Goal: Contribute content: Contribute content

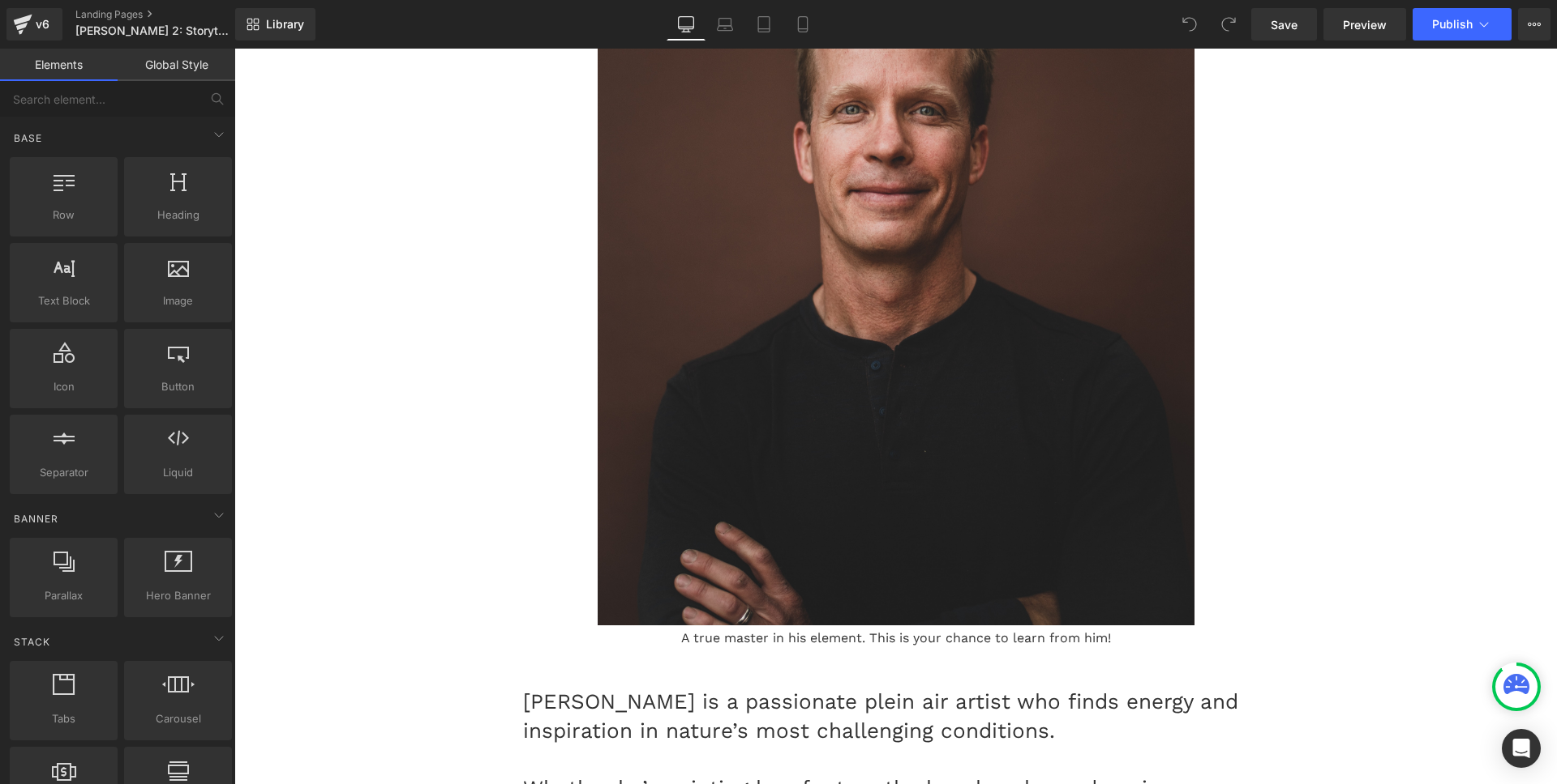
scroll to position [4634, 0]
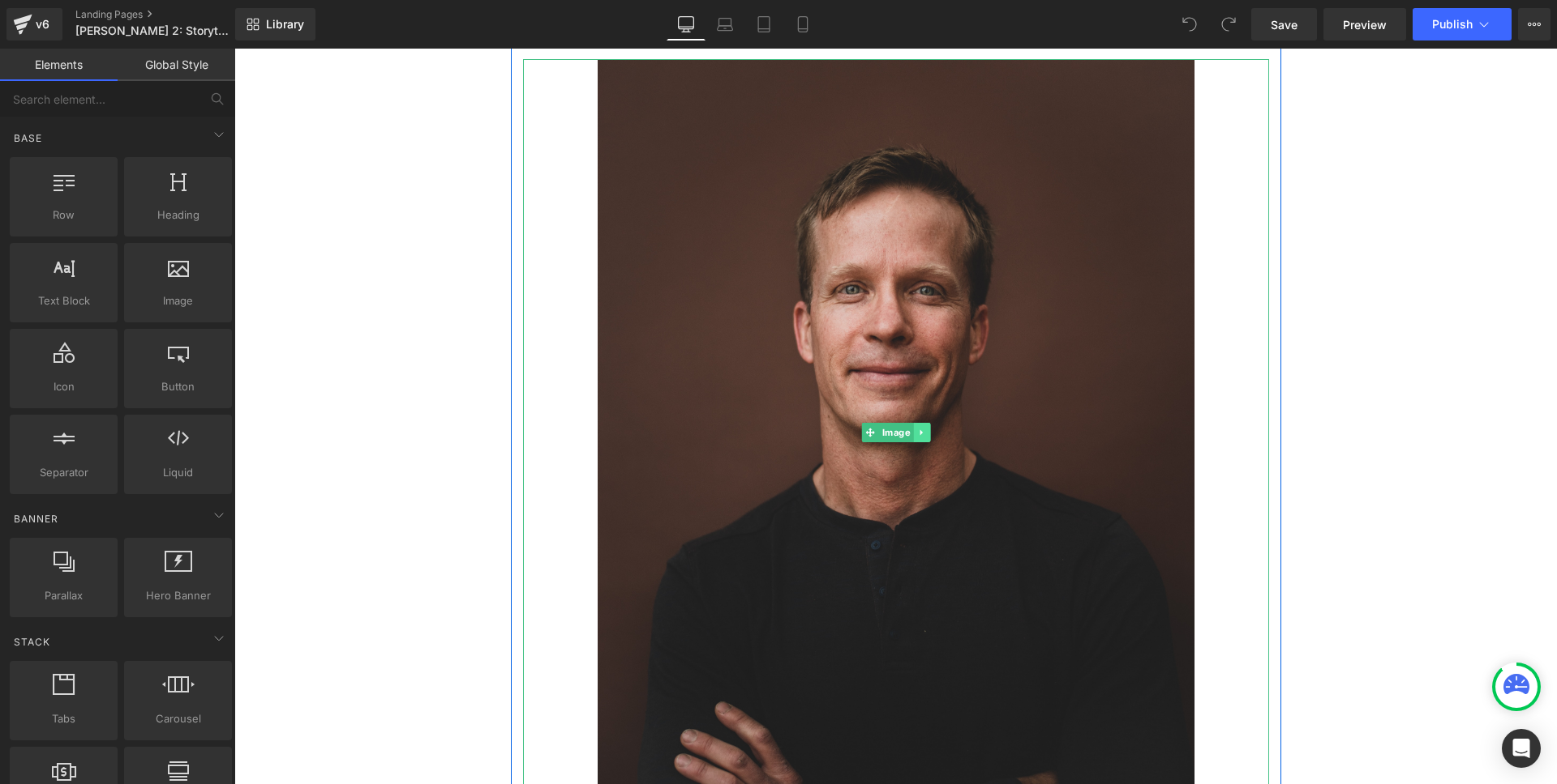
click at [919, 429] on icon at bounding box center [920, 432] width 3 height 5
click at [908, 428] on icon at bounding box center [913, 433] width 9 height 9
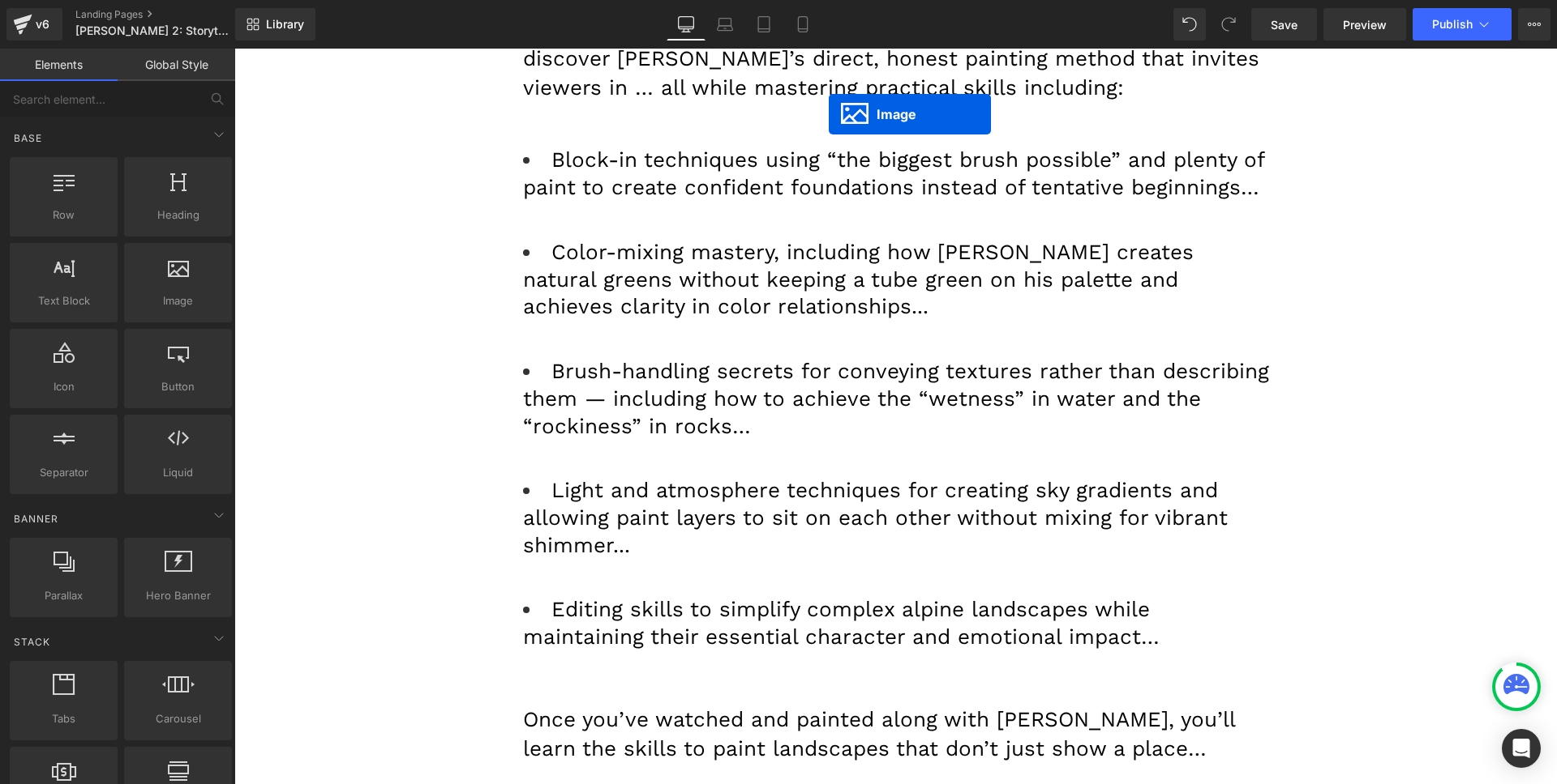
scroll to position [8231, 0]
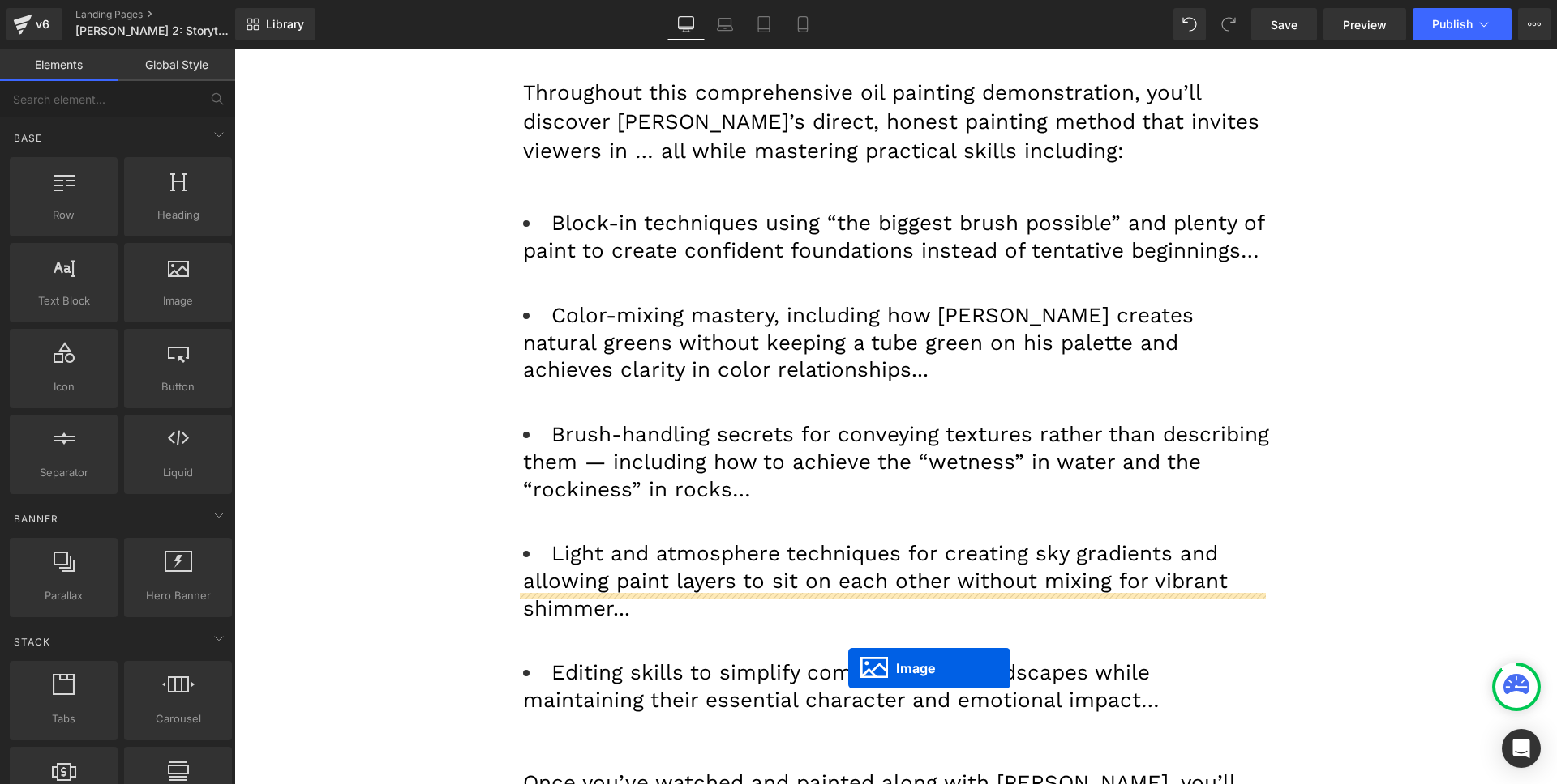
drag, startPoint x: 867, startPoint y: 478, endPoint x: 849, endPoint y: 669, distance: 191.8
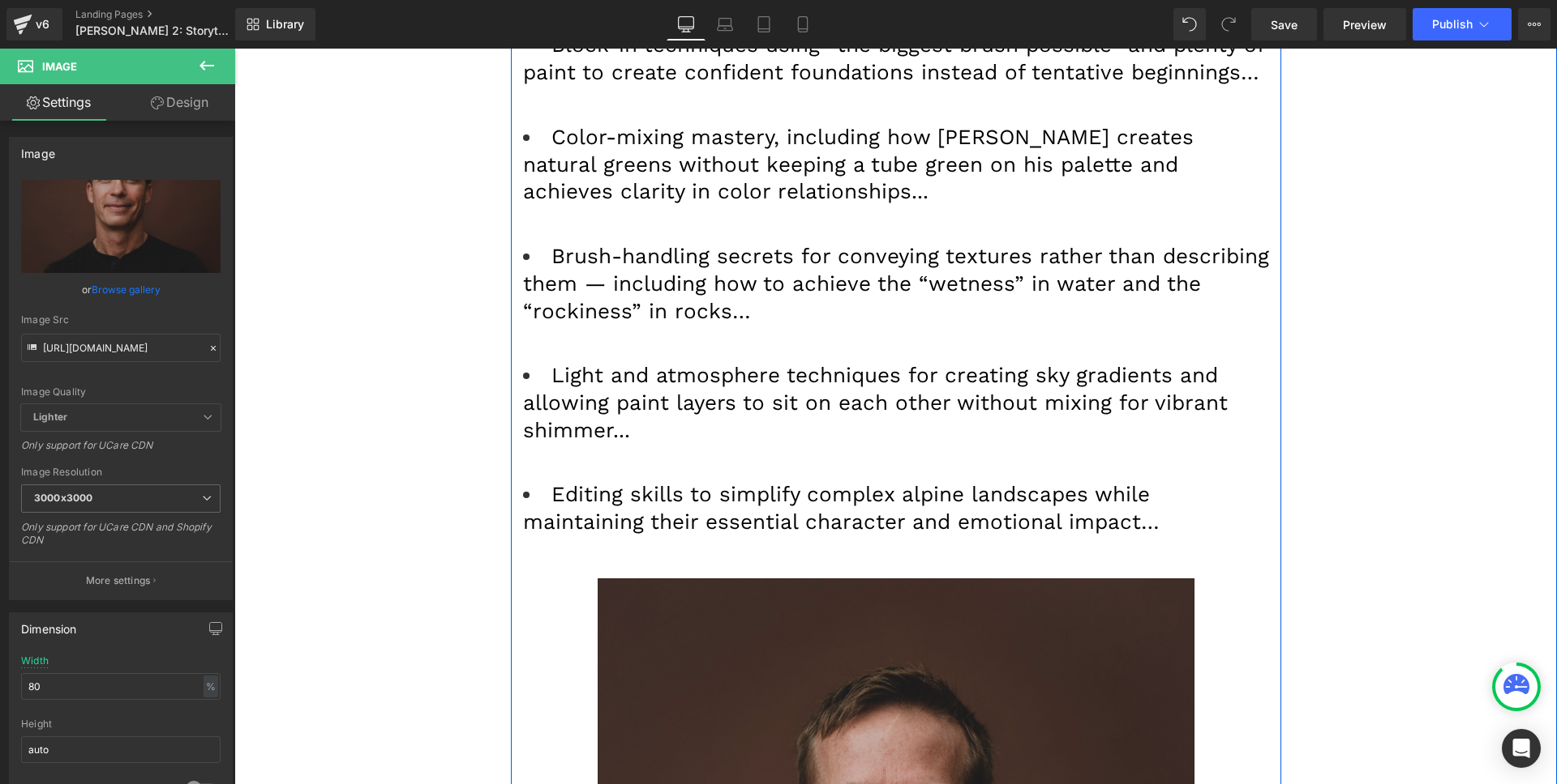
scroll to position [8656, 0]
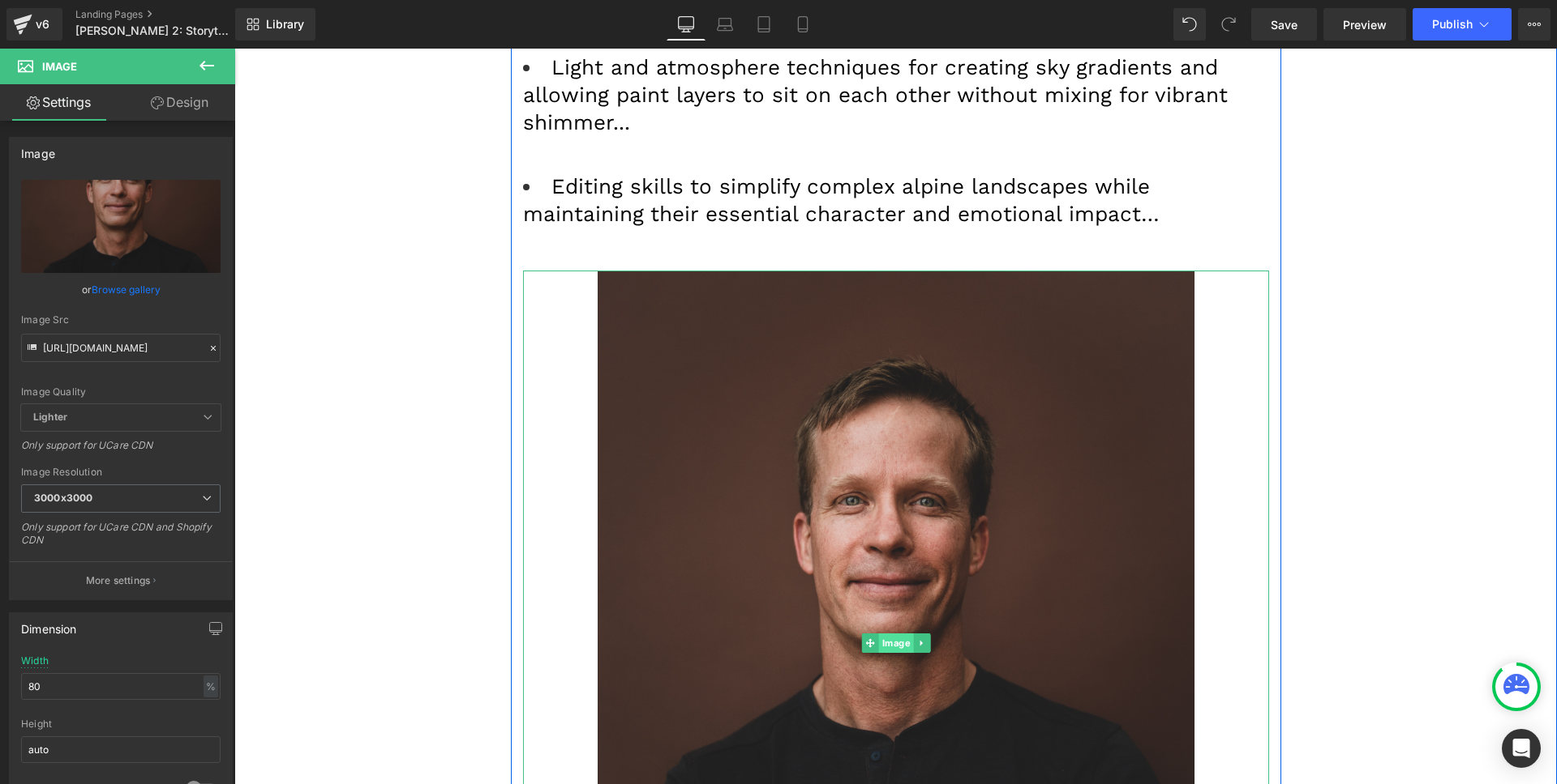
click at [893, 634] on span "Image" at bounding box center [895, 643] width 35 height 19
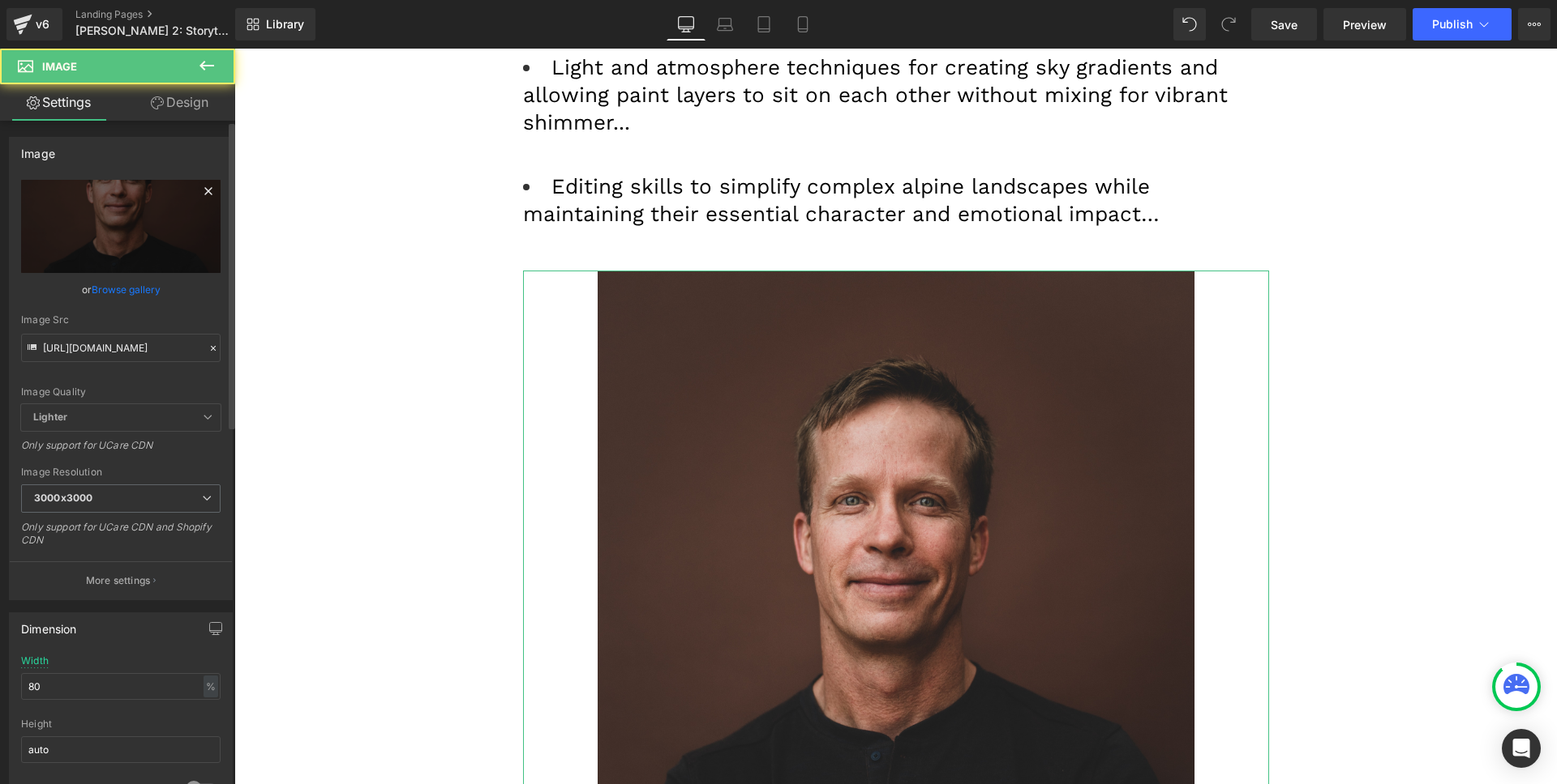
click at [199, 194] on icon at bounding box center [208, 190] width 19 height 19
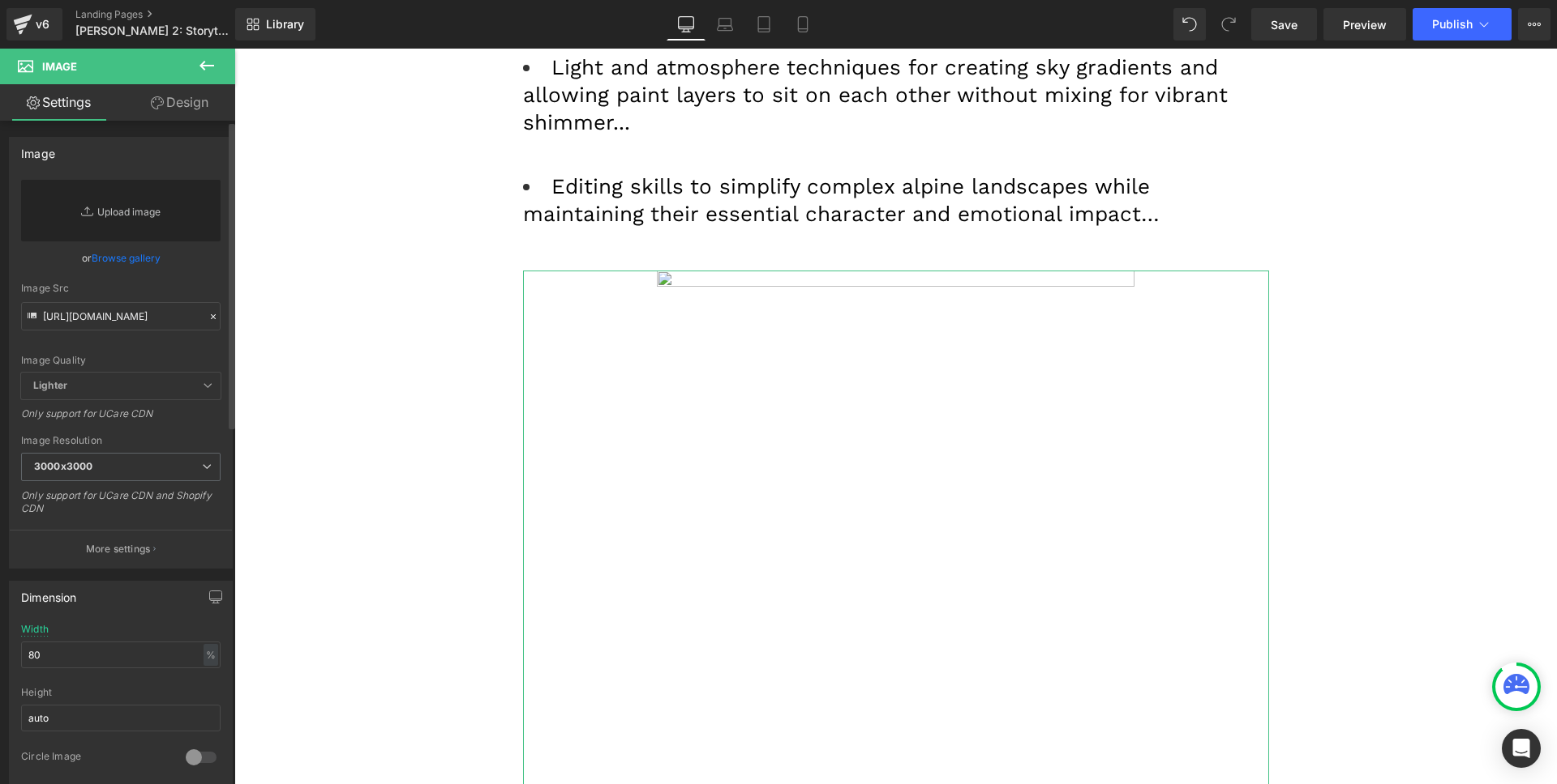
click at [135, 214] on link "Replace Image" at bounding box center [121, 210] width 200 height 61
type input "C:\fakepath\Schuerr_Oil_GIF - 48fps (1).gif"
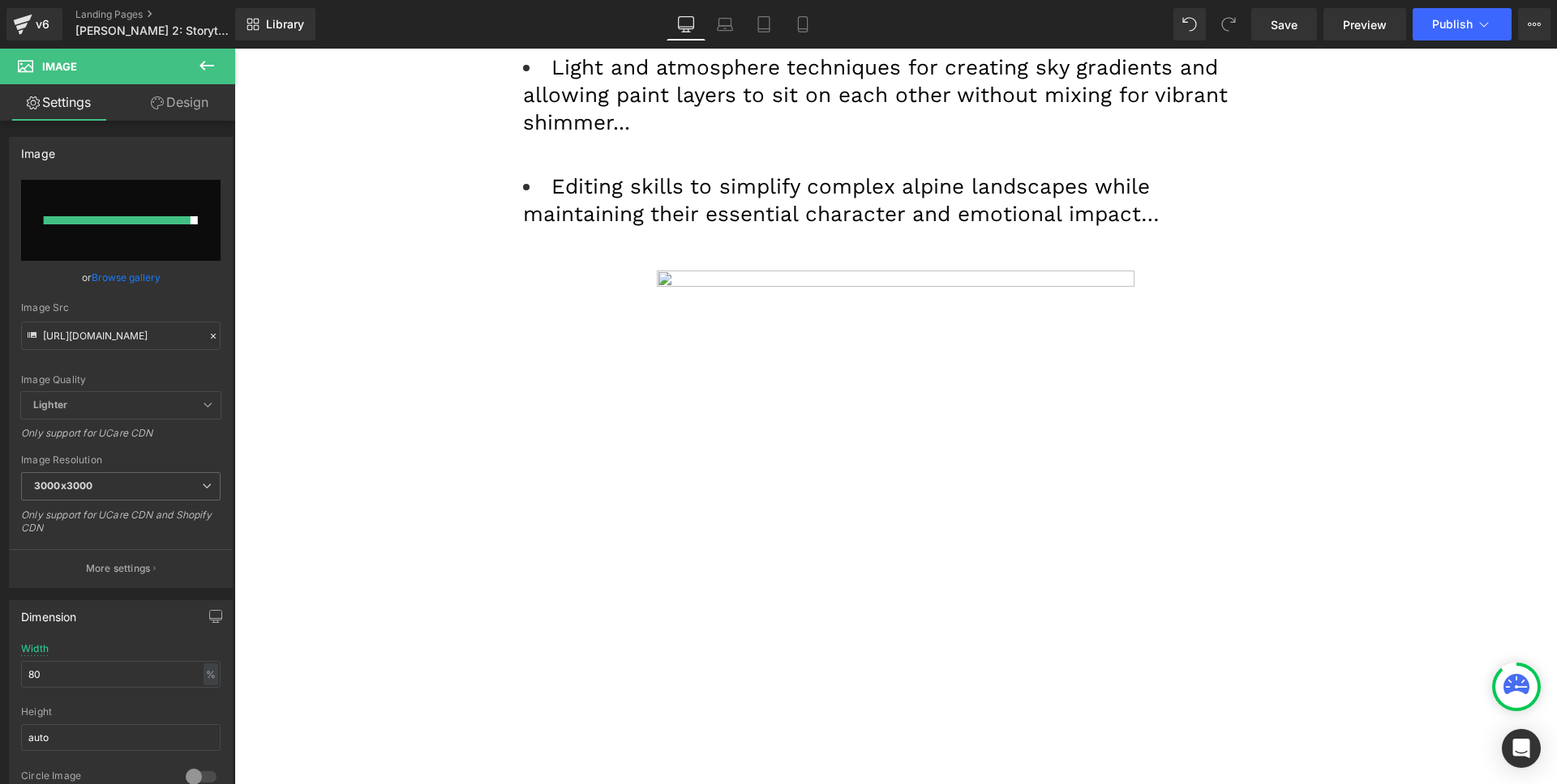
click at [1473, 0] on div "Library Desktop Desktop Laptop Tablet Mobile Save Preview Publish Scheduled Vie…" at bounding box center [896, 24] width 1322 height 48
click at [1453, 29] on span "Publish" at bounding box center [1452, 24] width 40 height 13
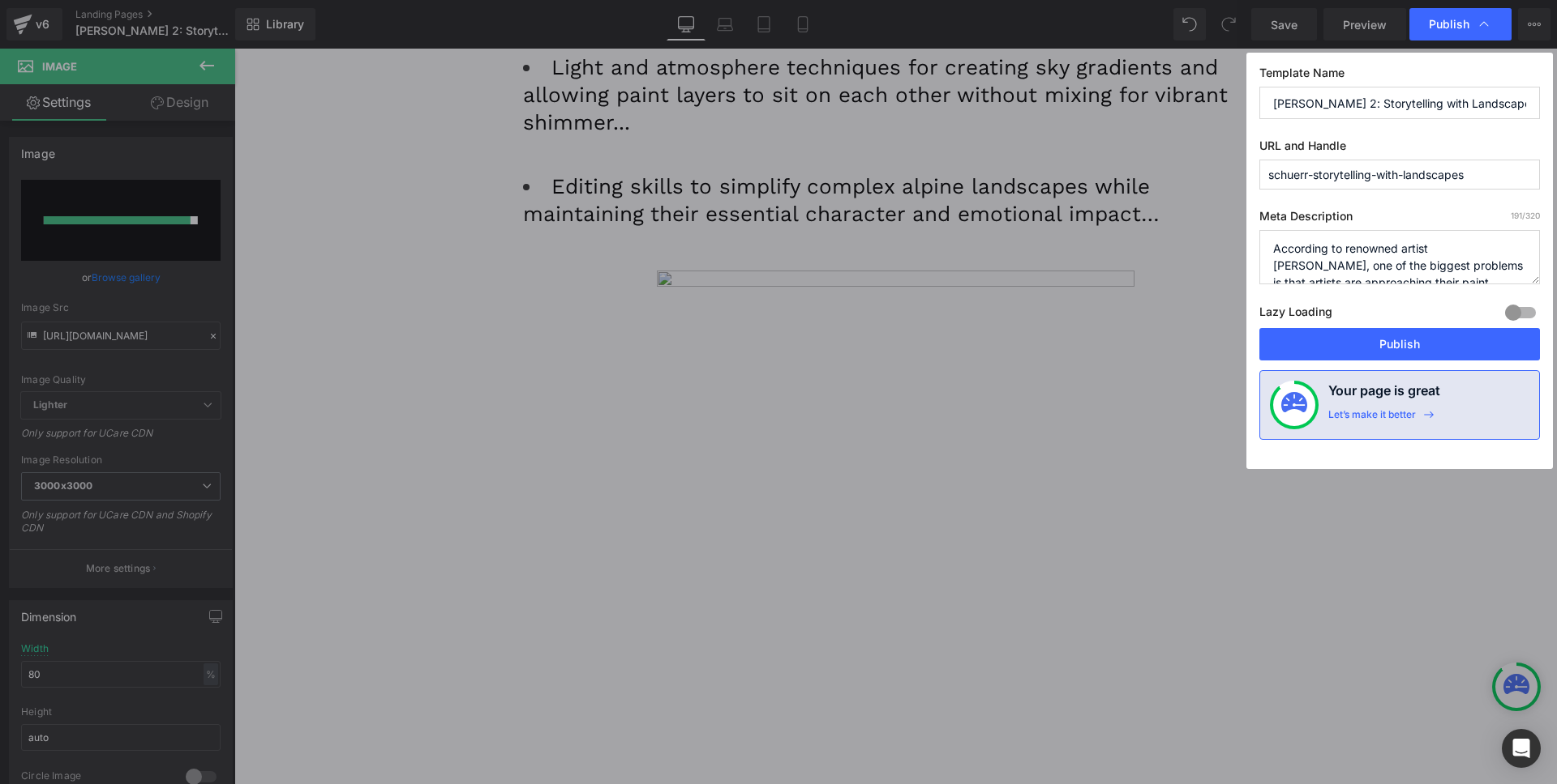
click at [1352, 365] on div "Template Name Aaron Schuerr 2: Storytelling with Landscapes URL and Handle schu…" at bounding box center [1399, 261] width 307 height 416
click at [1353, 351] on button "Publish" at bounding box center [1400, 344] width 280 height 32
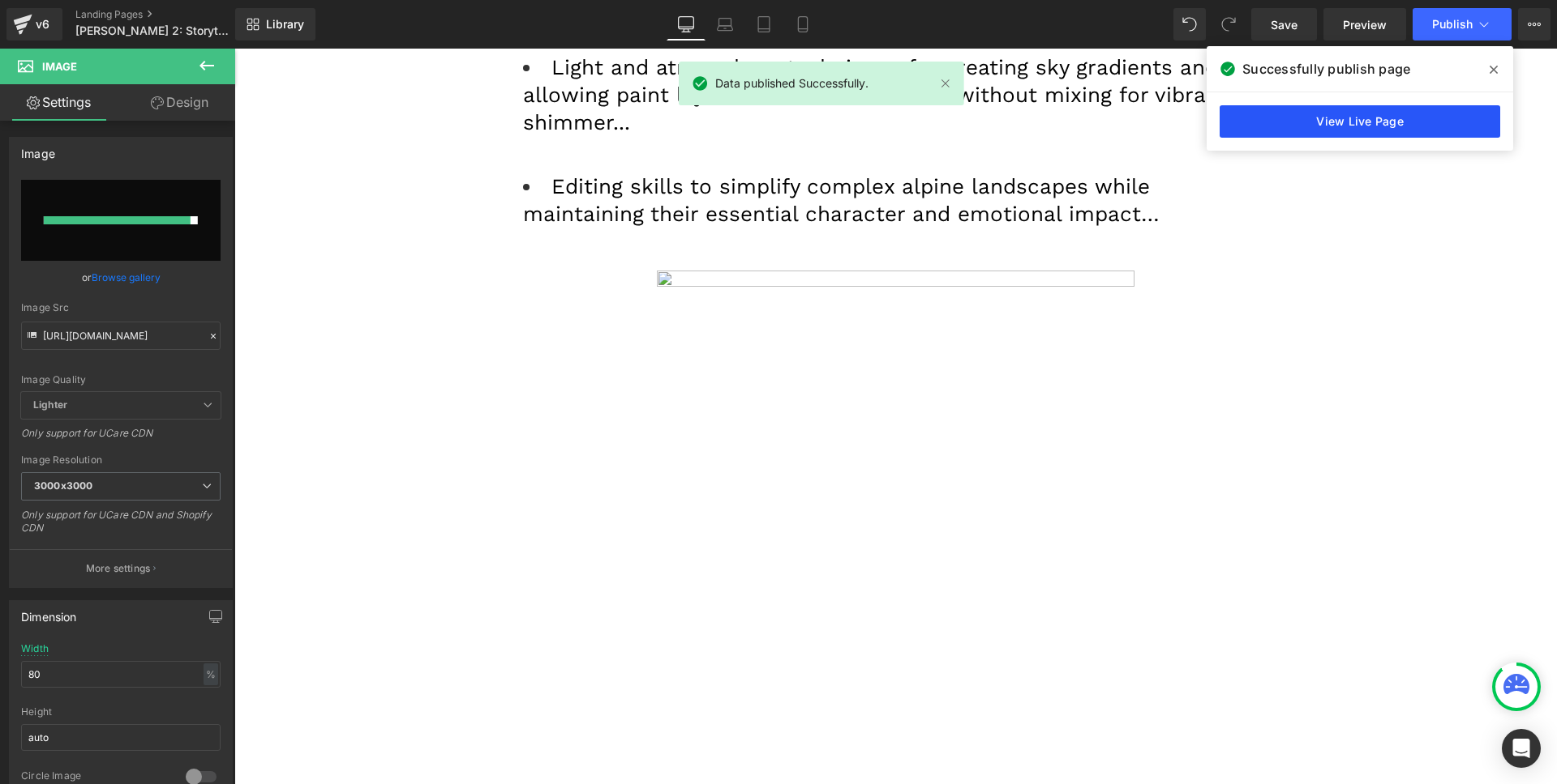
click at [1347, 121] on link "View Live Page" at bounding box center [1359, 121] width 280 height 32
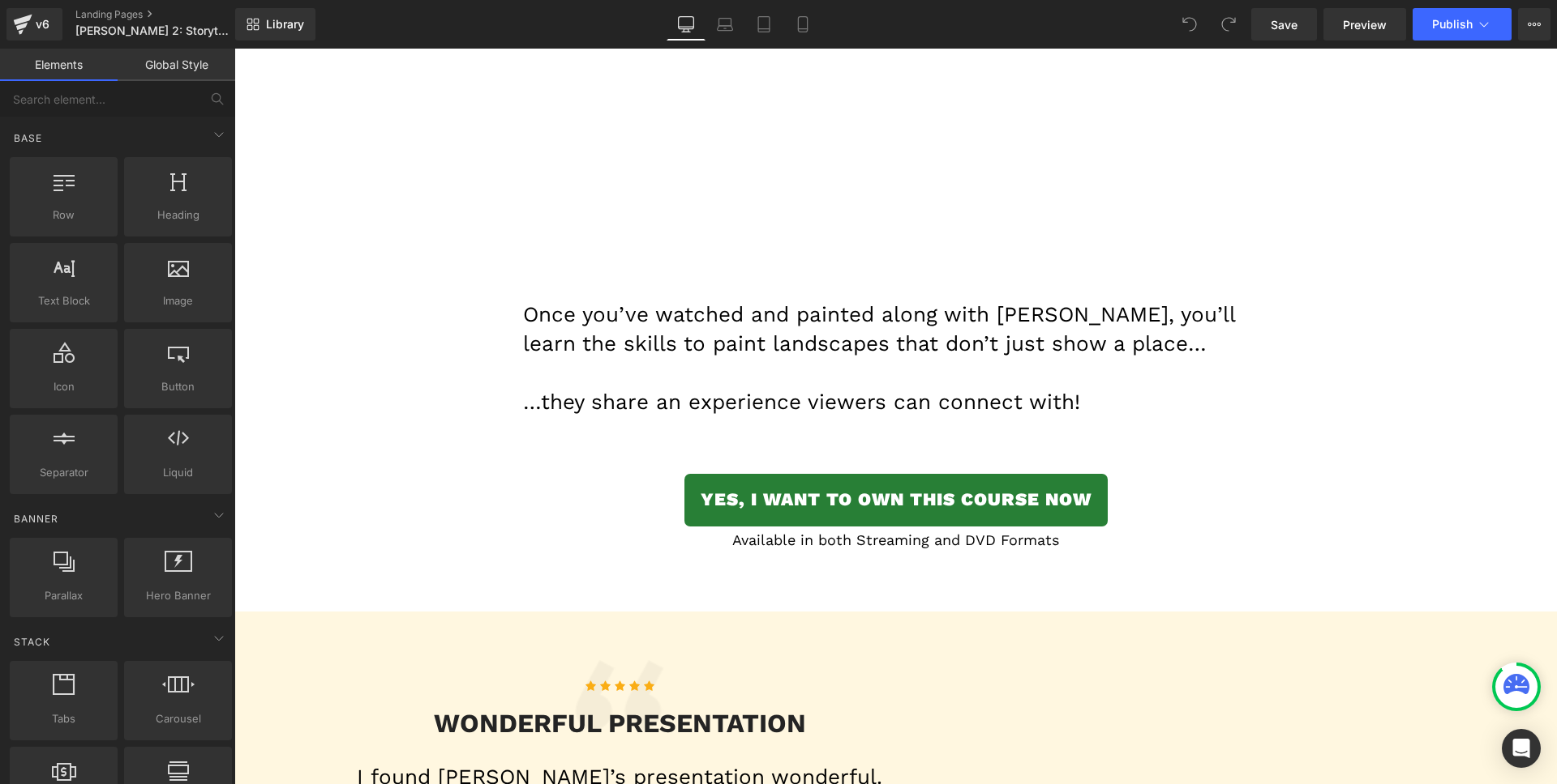
scroll to position [8875, 0]
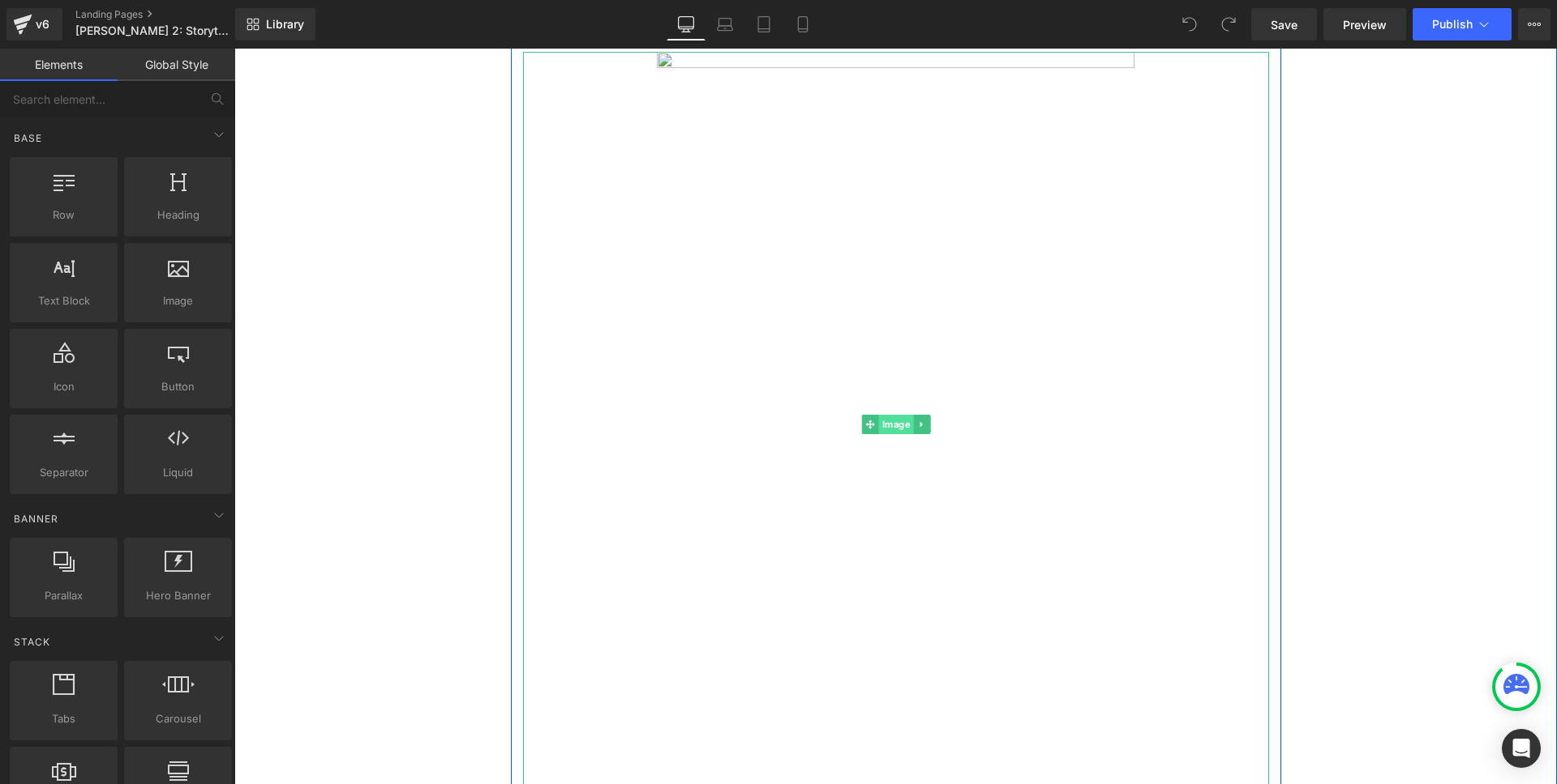
click at [889, 415] on span "Image" at bounding box center [895, 424] width 35 height 19
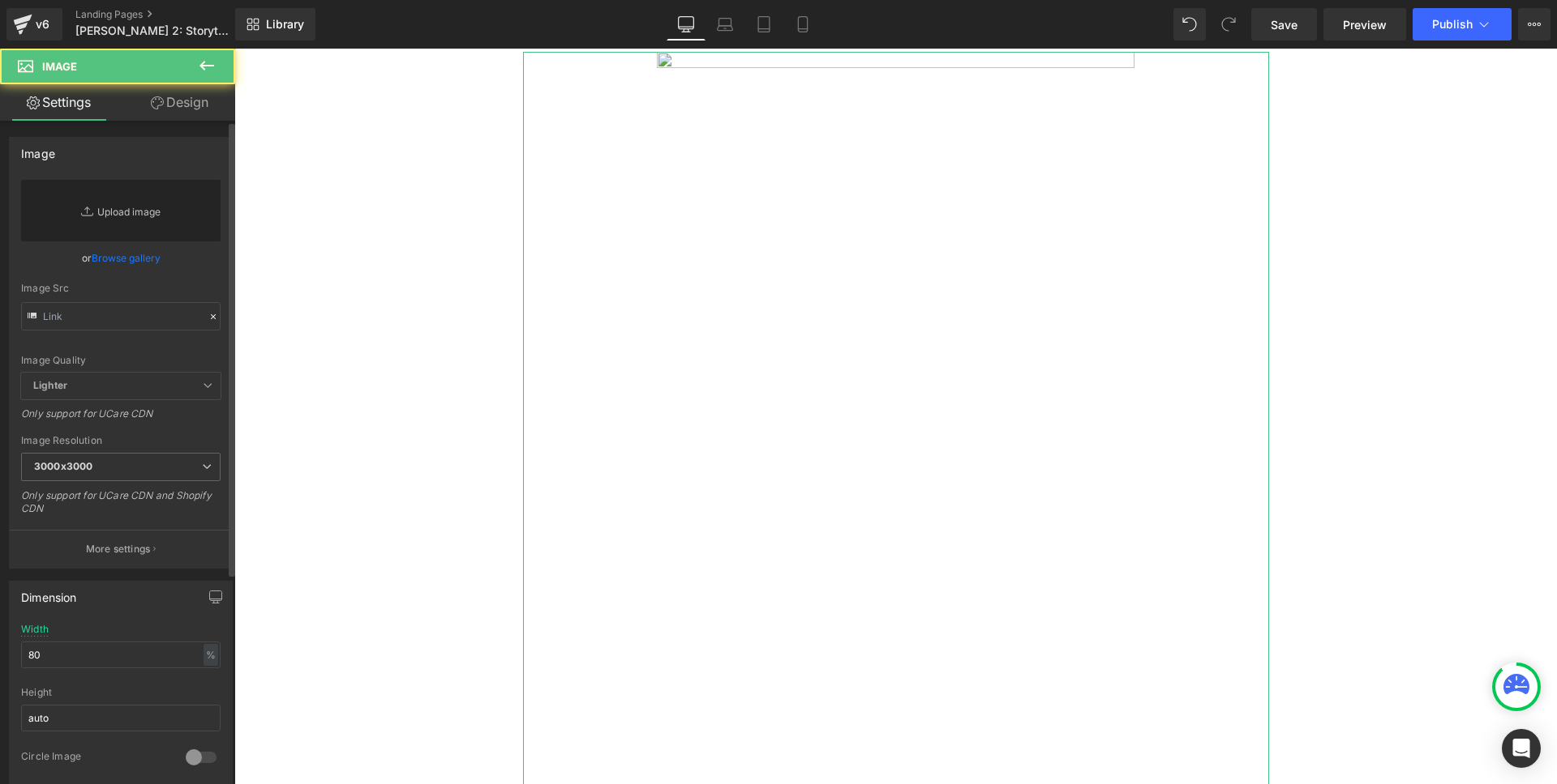
click at [138, 197] on link "Replace Image" at bounding box center [121, 210] width 200 height 61
type input "C:\fakepath\Schuerr_Oil_GIF - 48fps (1).gif"
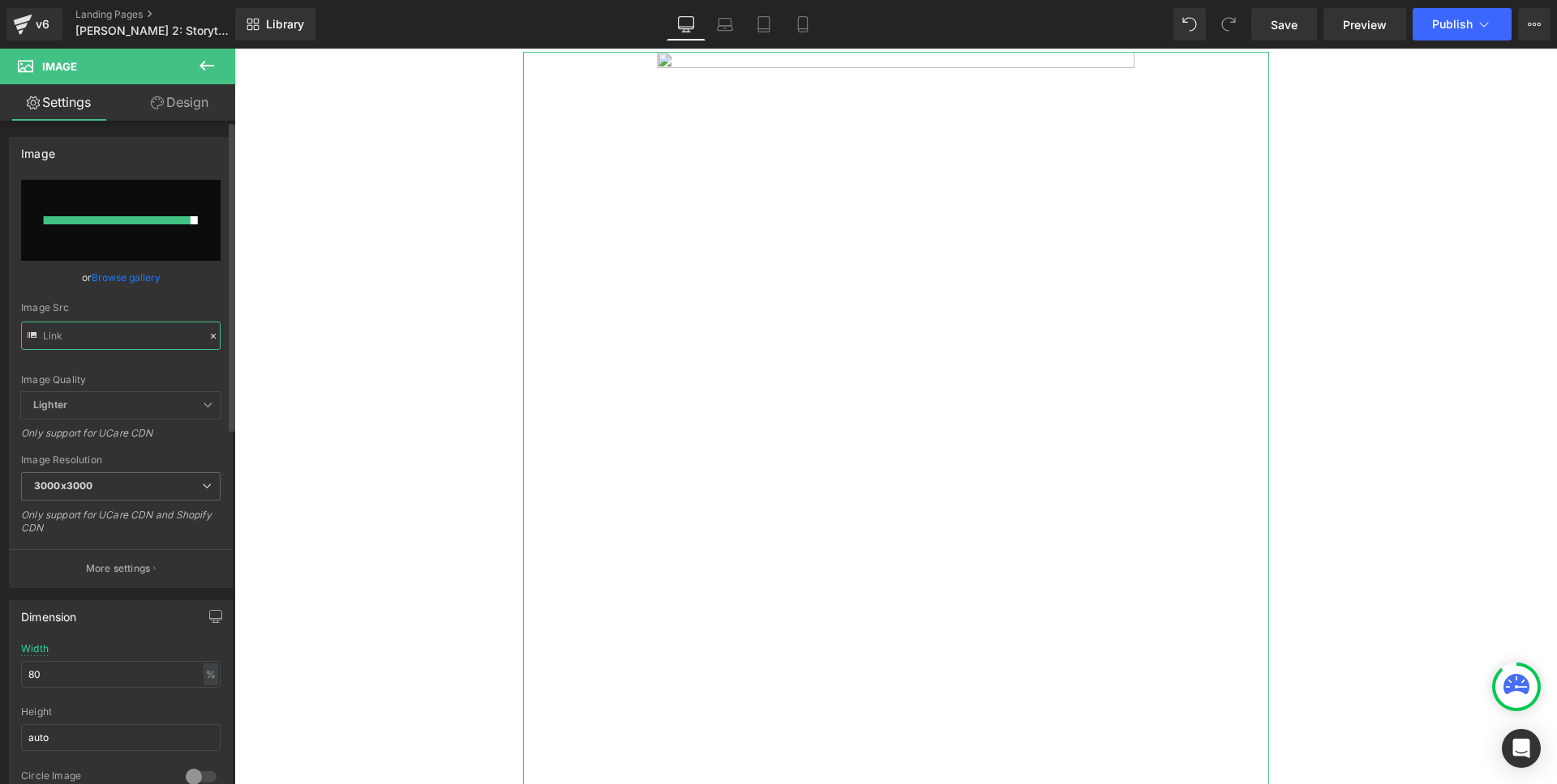
click at [89, 330] on input "text" at bounding box center [121, 336] width 200 height 28
paste input "[URL][DOMAIN_NAME]"
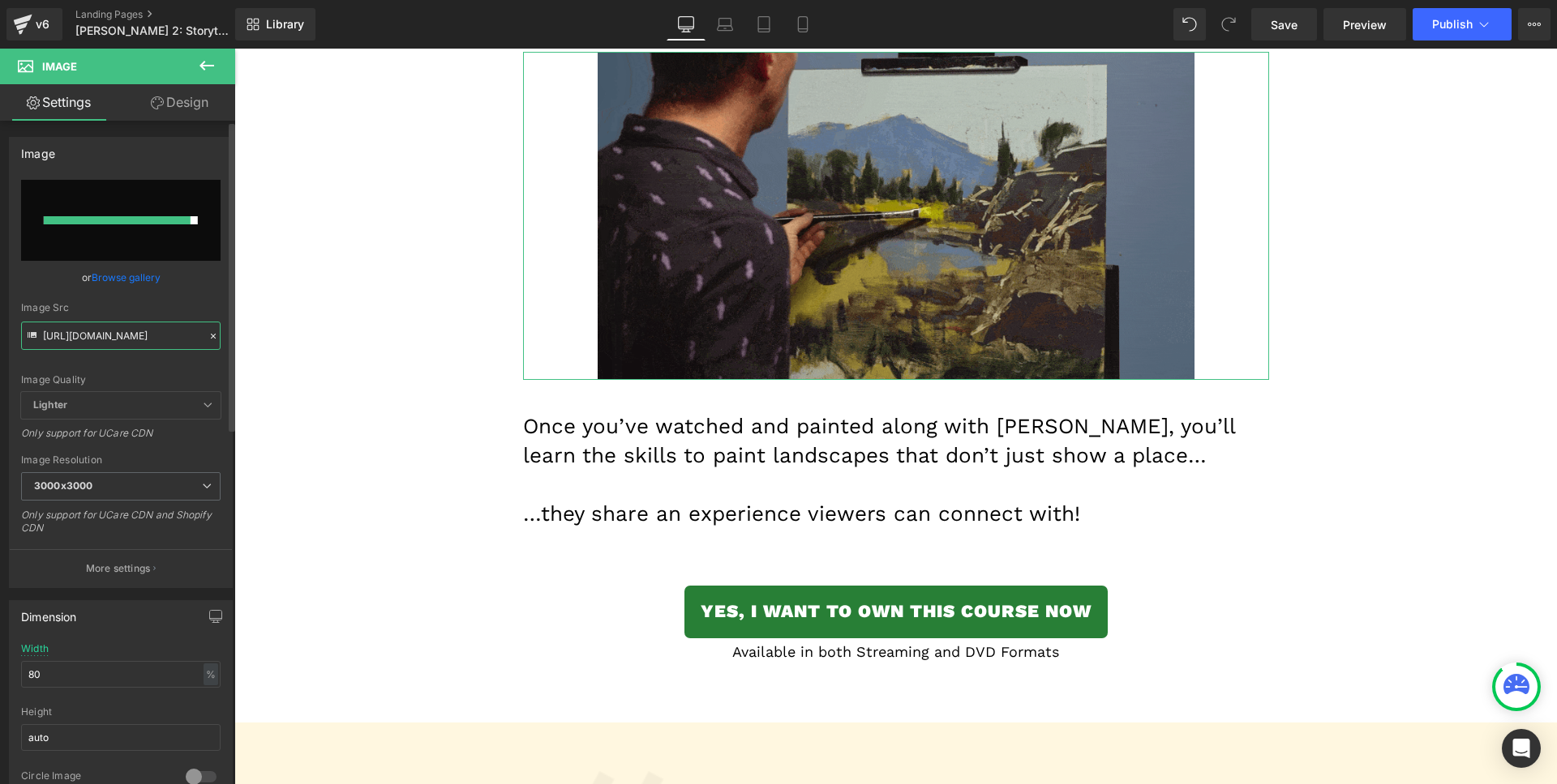
type input "[URL][DOMAIN_NAME]"
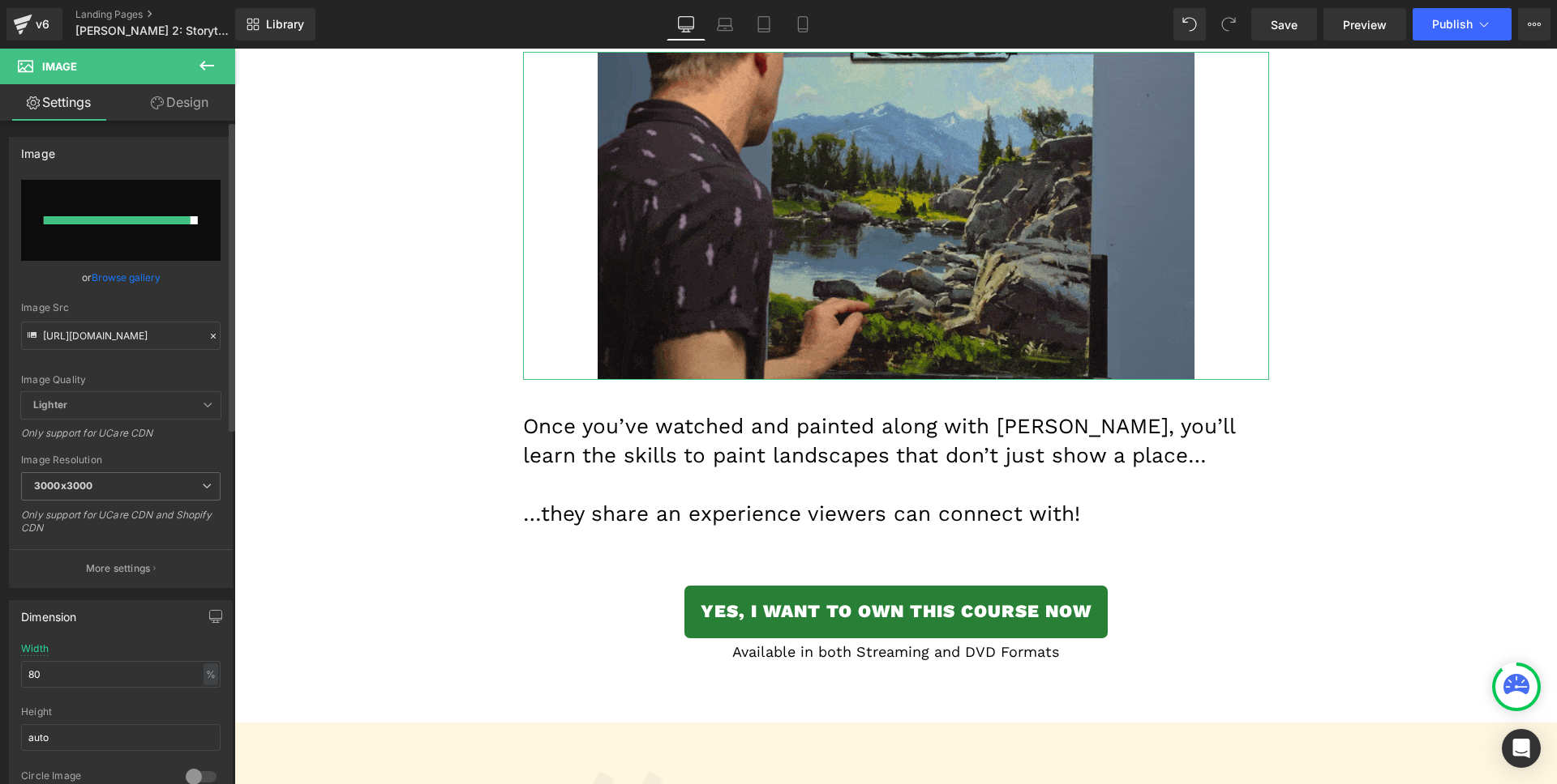
scroll to position [0, 0]
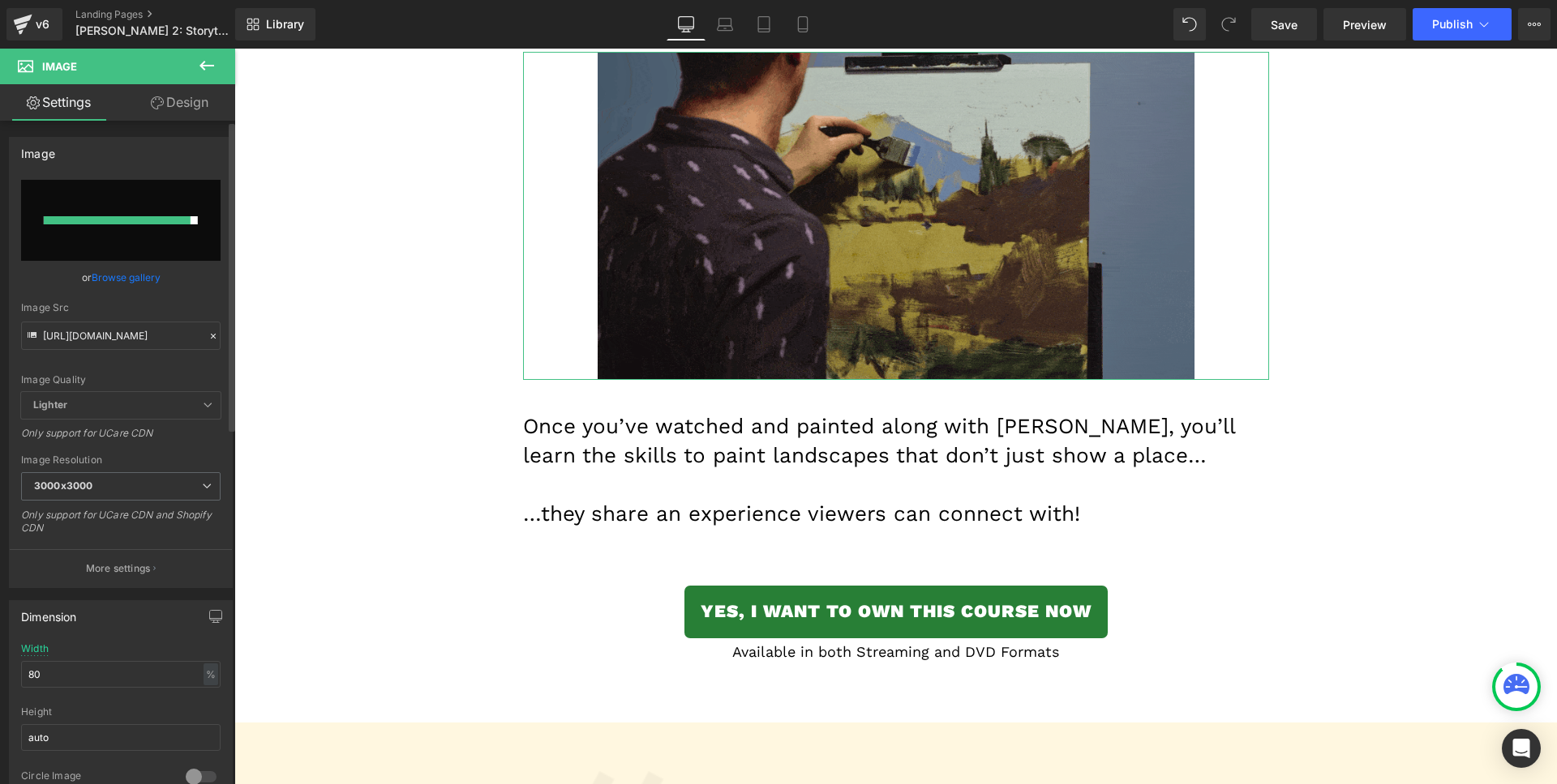
click at [96, 299] on div "Image Quality Lighter Lightest Lighter Lighter Lightest Only support for UCare …" at bounding box center [121, 286] width 200 height 212
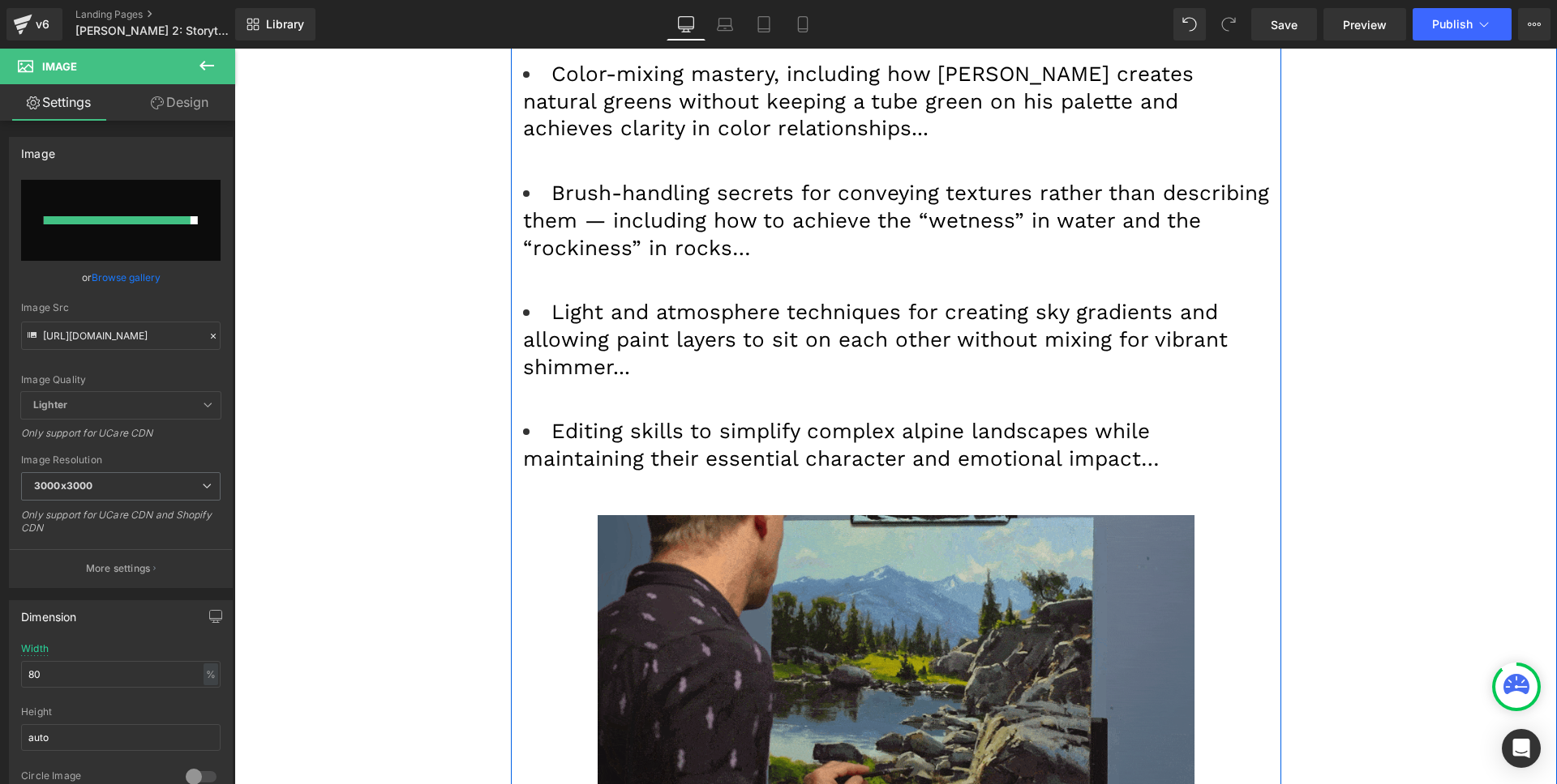
scroll to position [8410, 0]
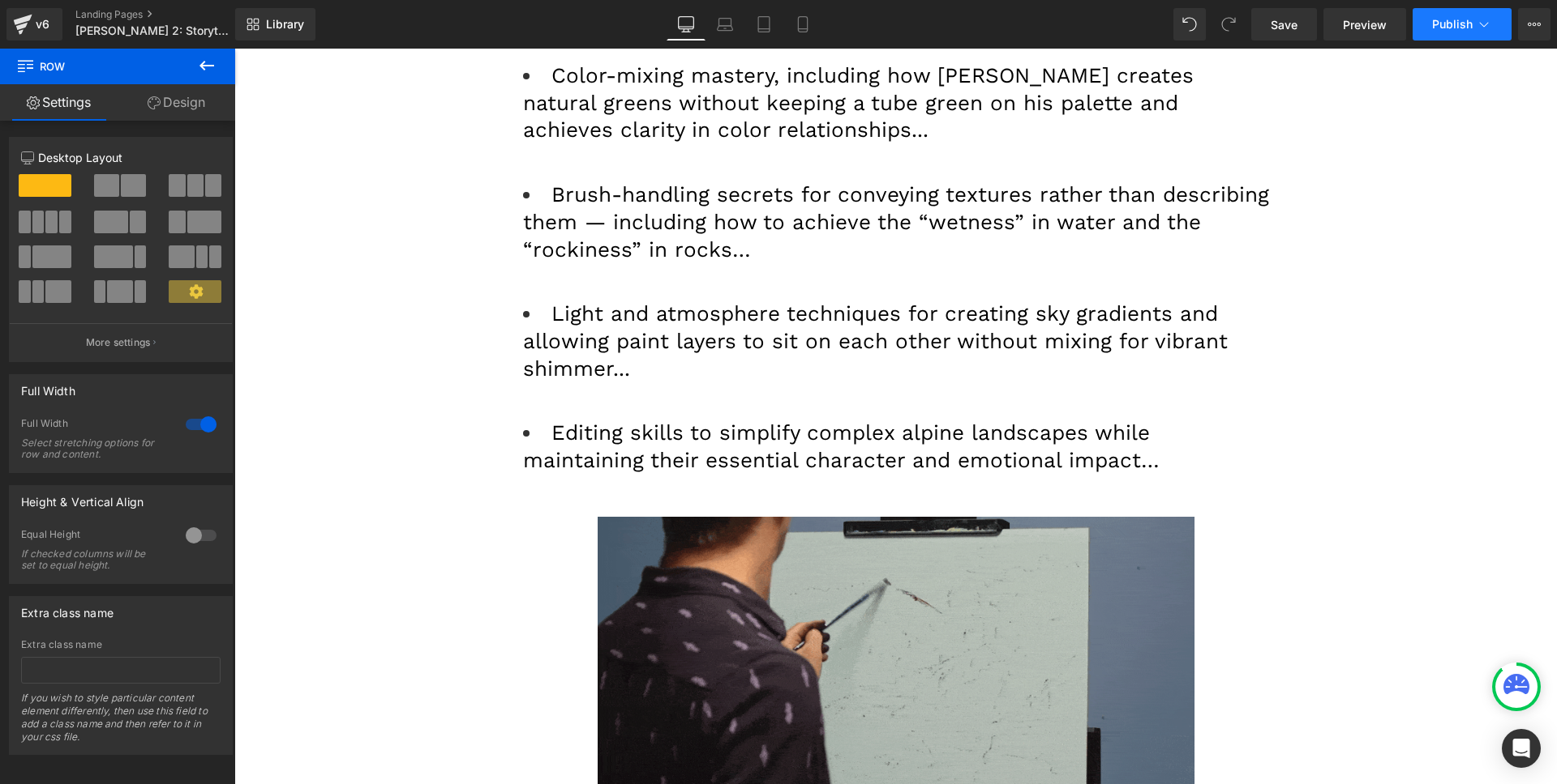
click at [1465, 18] on span "Publish" at bounding box center [1452, 24] width 40 height 13
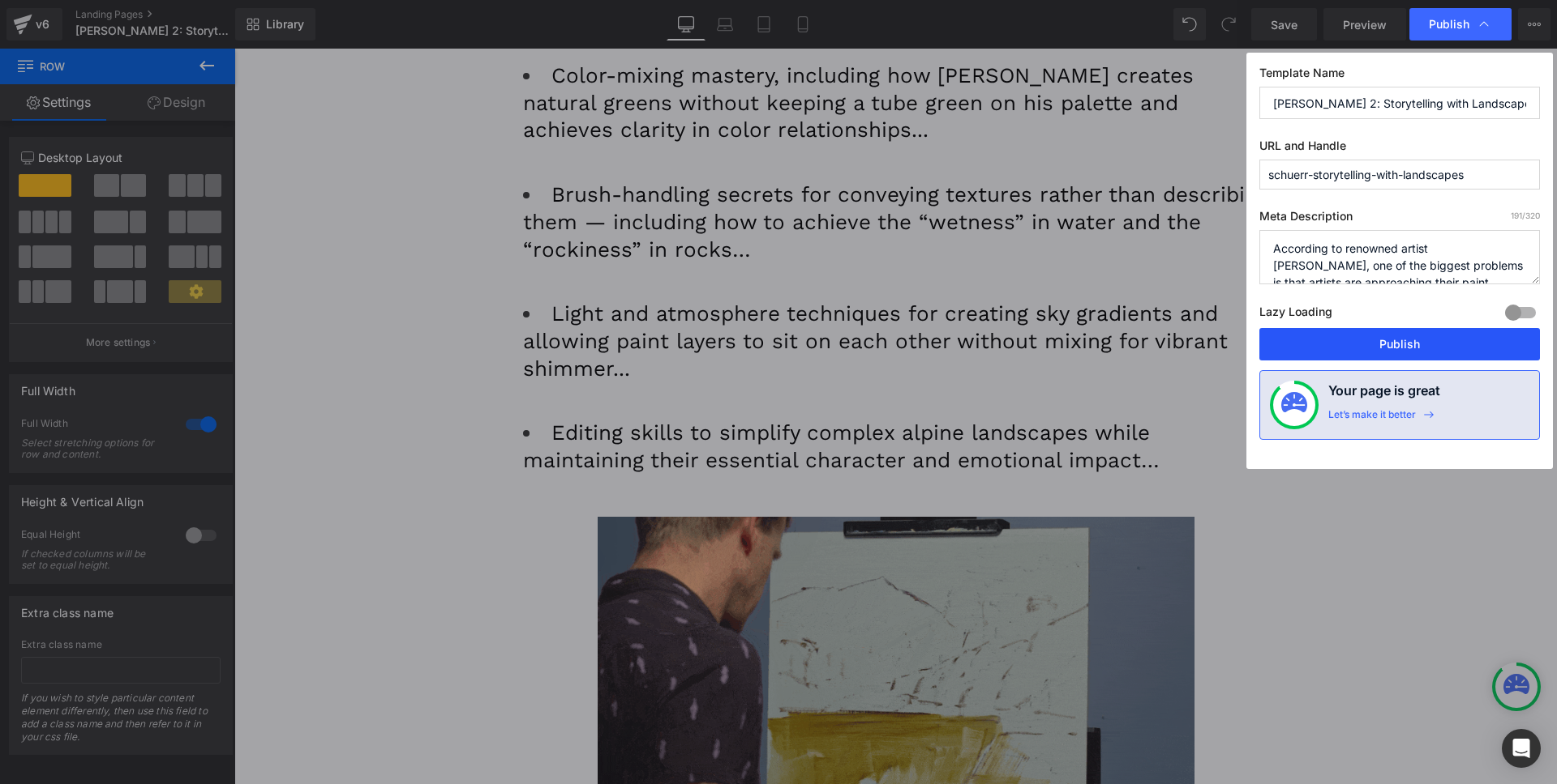
drag, startPoint x: 1362, startPoint y: 344, endPoint x: 1128, endPoint y: 299, distance: 238.3
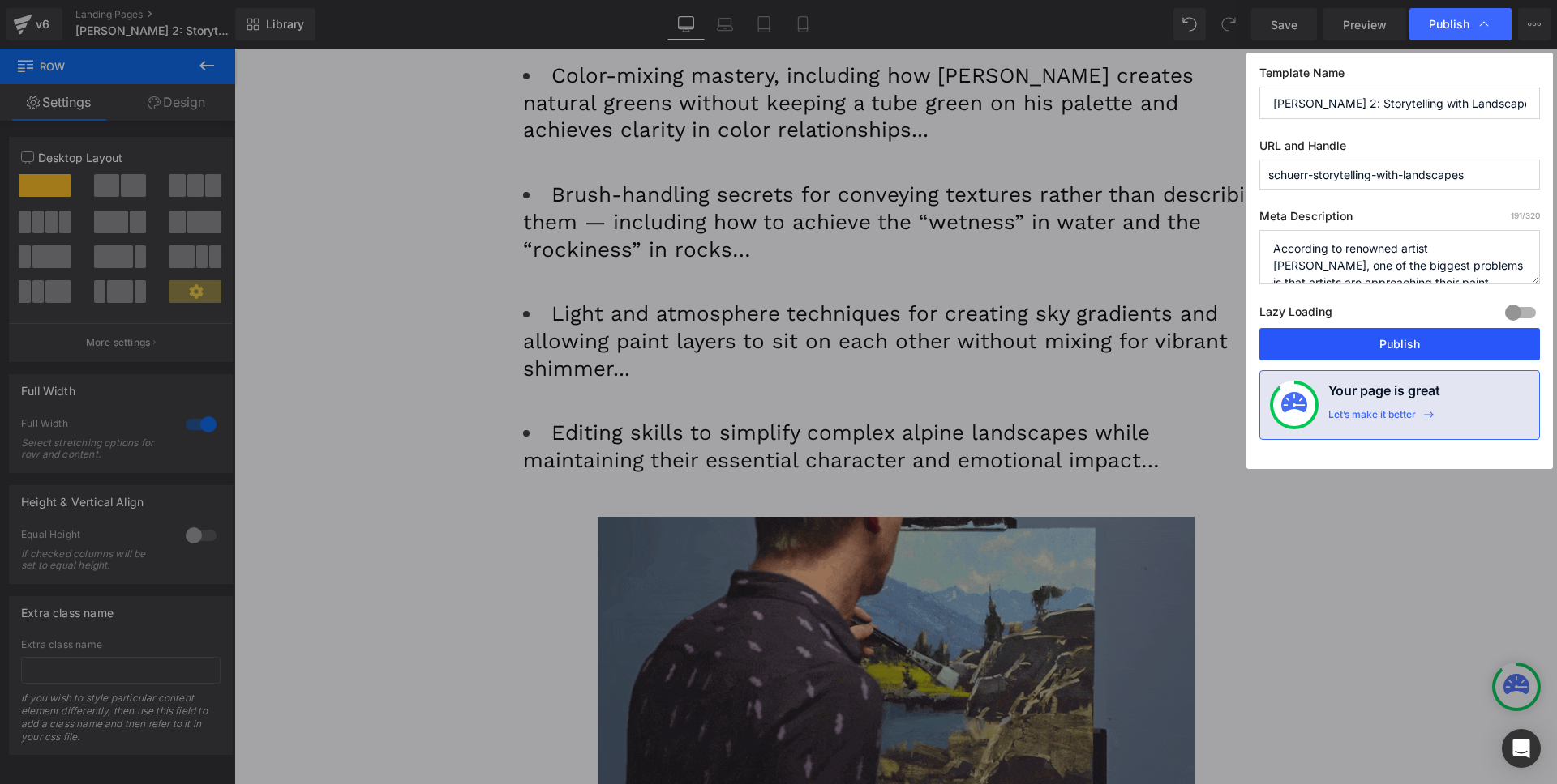
click at [1362, 344] on button "Publish" at bounding box center [1400, 344] width 280 height 32
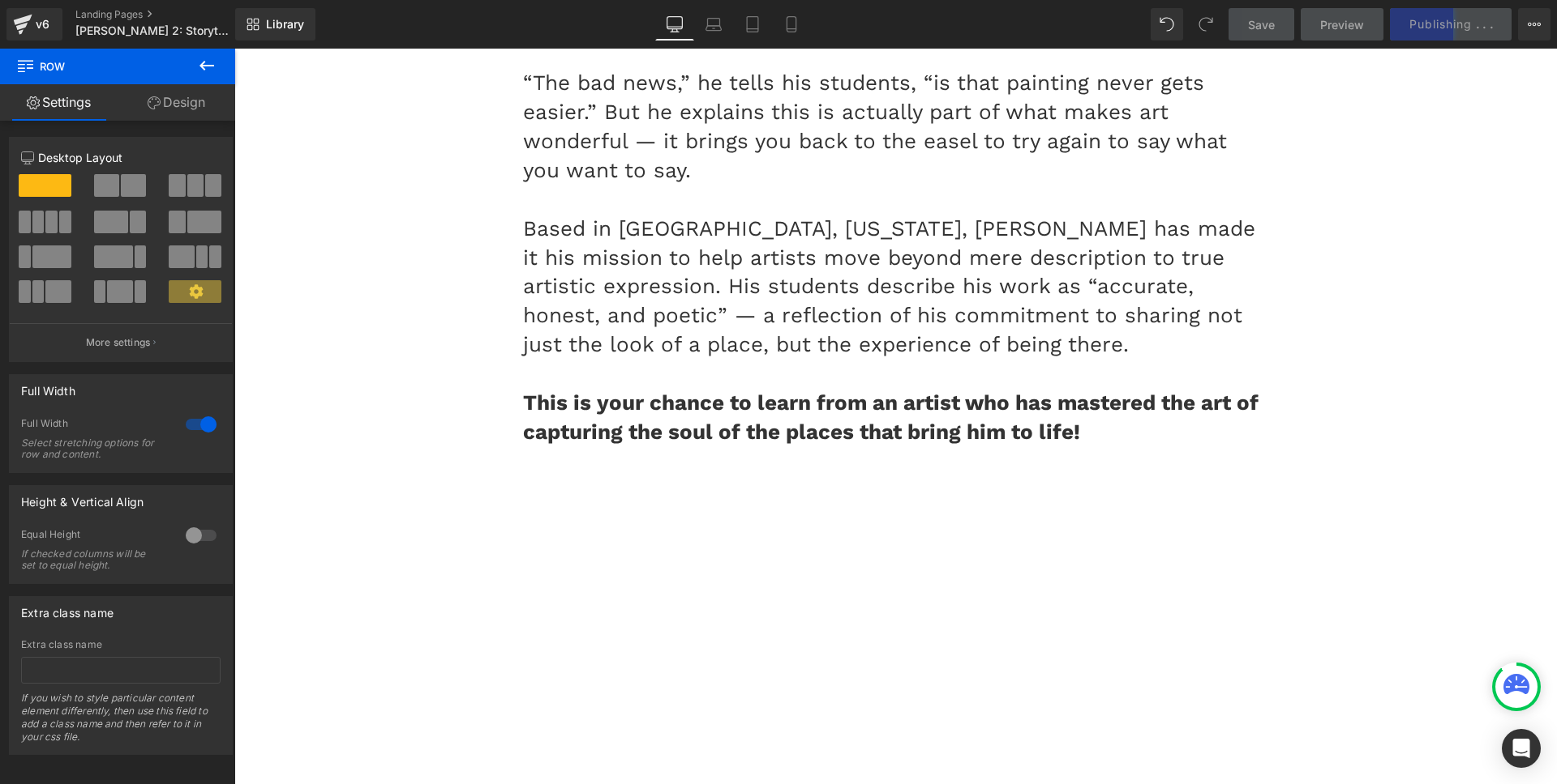
scroll to position [7045, 0]
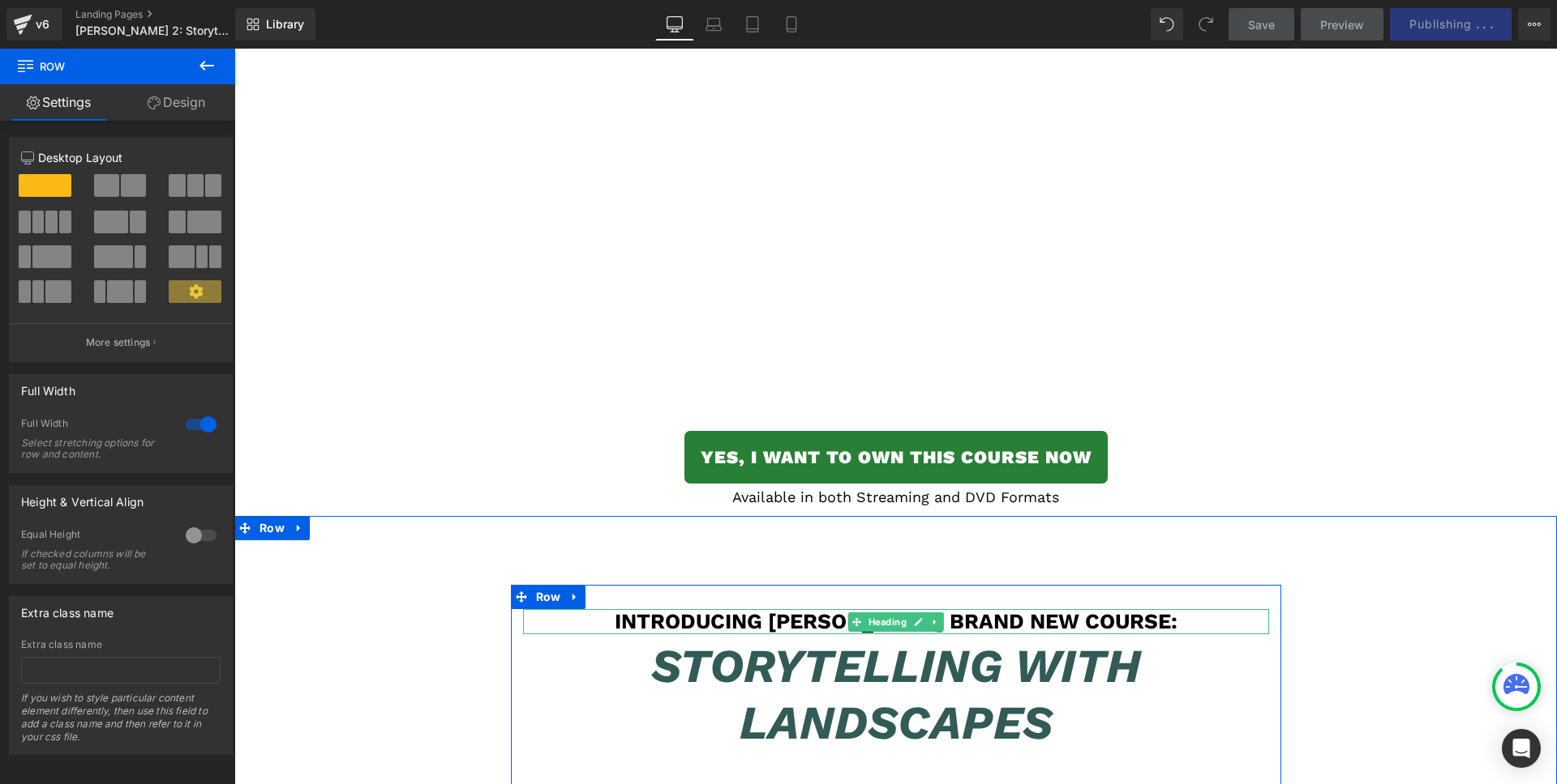
click at [678, 609] on h1 "Introducing [PERSON_NAME] Brand NEW Course:" at bounding box center [895, 621] width 746 height 25
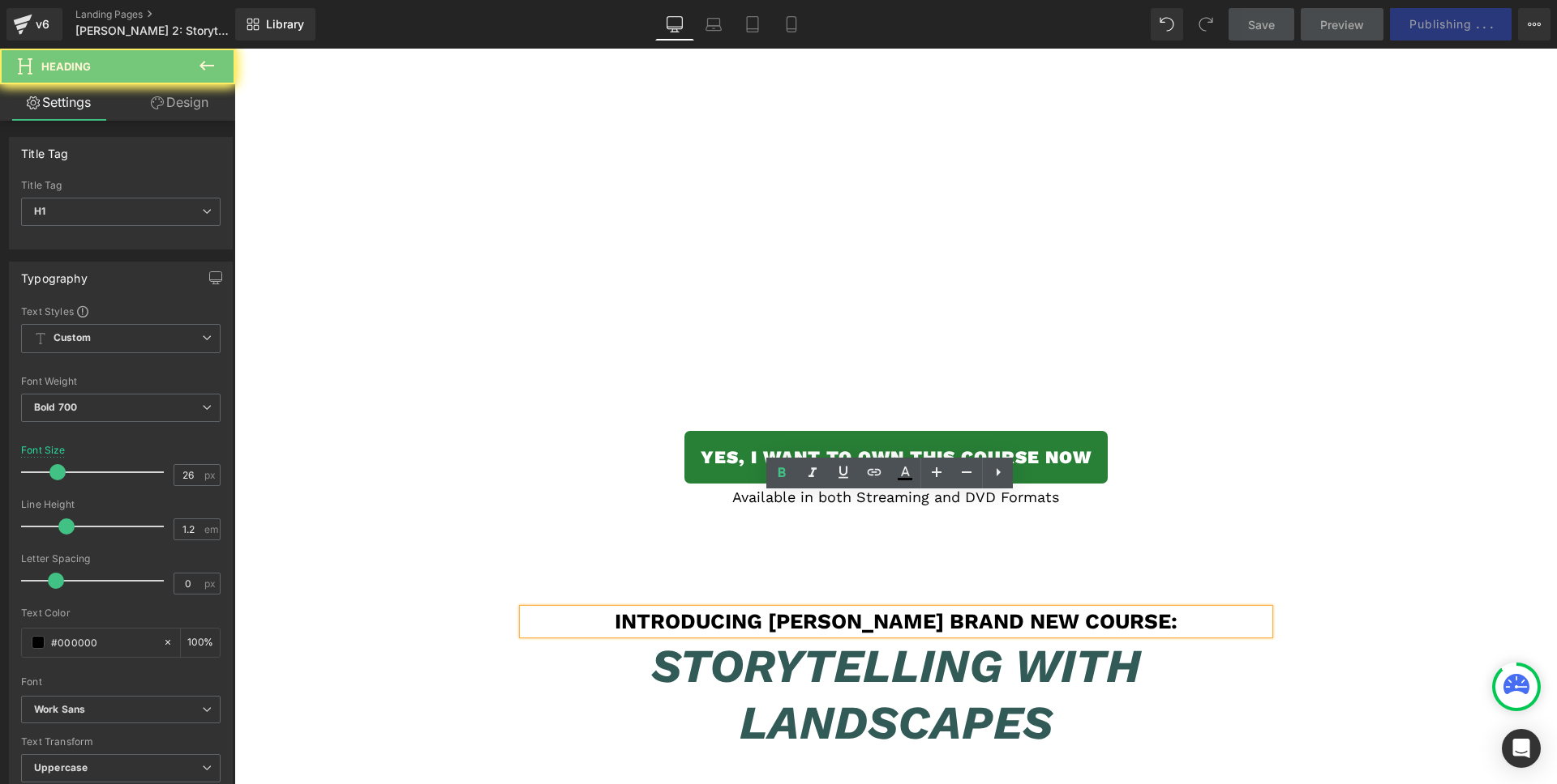
click at [678, 609] on h1 "Introducing [PERSON_NAME] Brand NEW Course:" at bounding box center [895, 621] width 746 height 25
copy h1 "Introducing [PERSON_NAME] Brand NEW Course:"
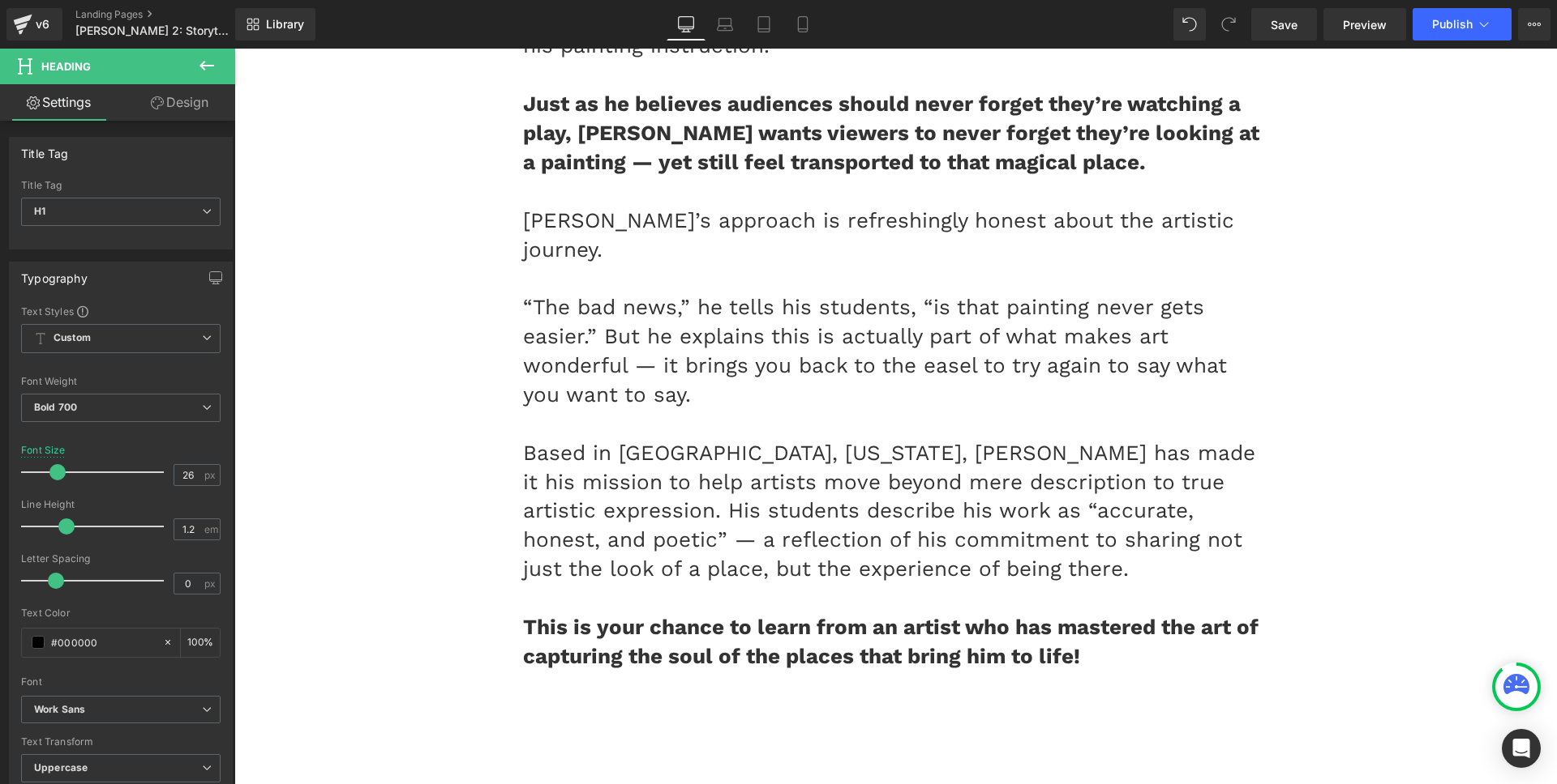
scroll to position [6735, 0]
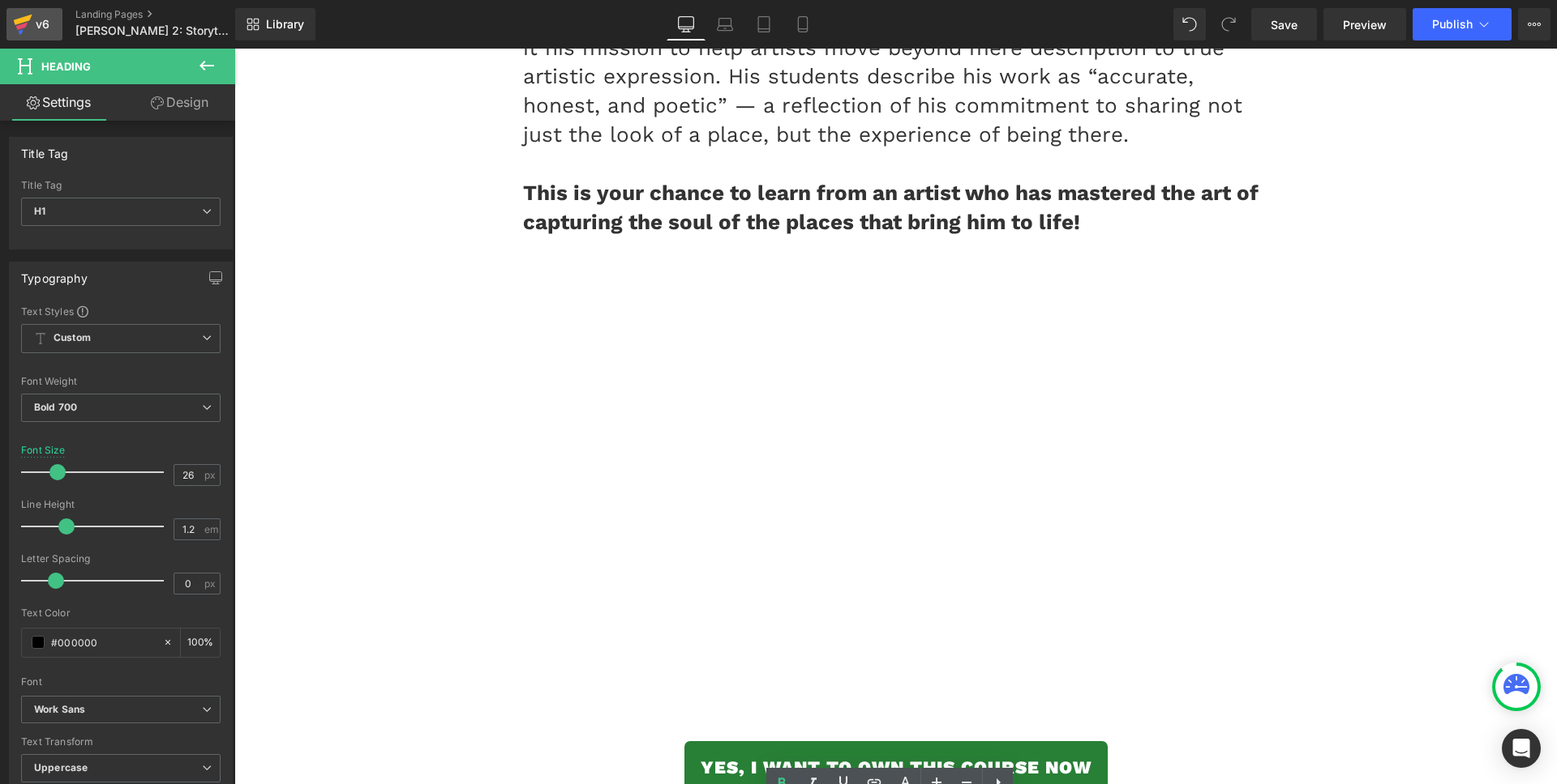
click at [16, 25] on icon at bounding box center [22, 24] width 19 height 40
click at [1425, 28] on button "Publish" at bounding box center [1462, 24] width 99 height 32
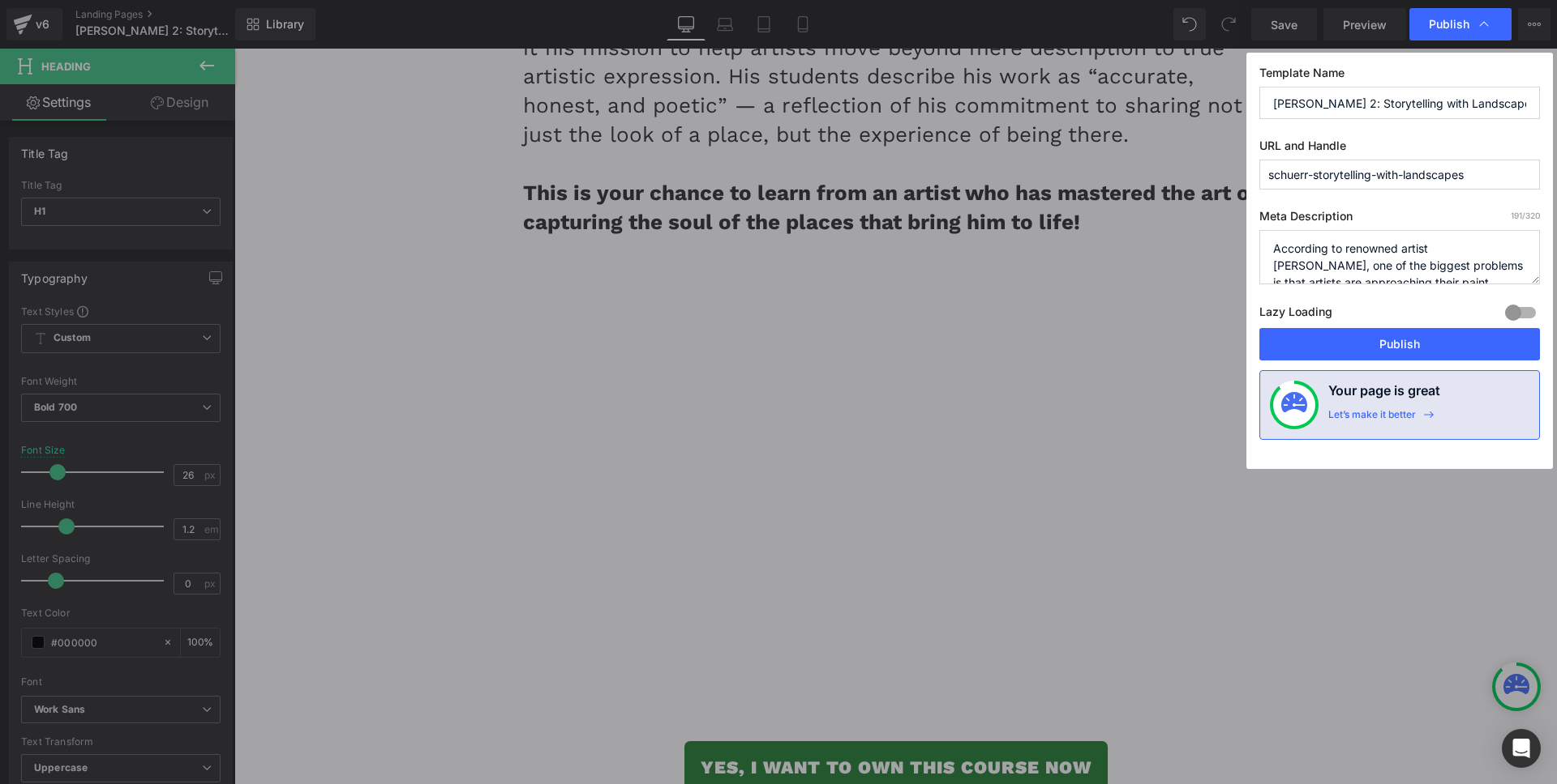
drag, startPoint x: 1033, startPoint y: 153, endPoint x: 1096, endPoint y: 4, distance: 161.8
click at [1356, 344] on button "Publish" at bounding box center [1400, 344] width 280 height 32
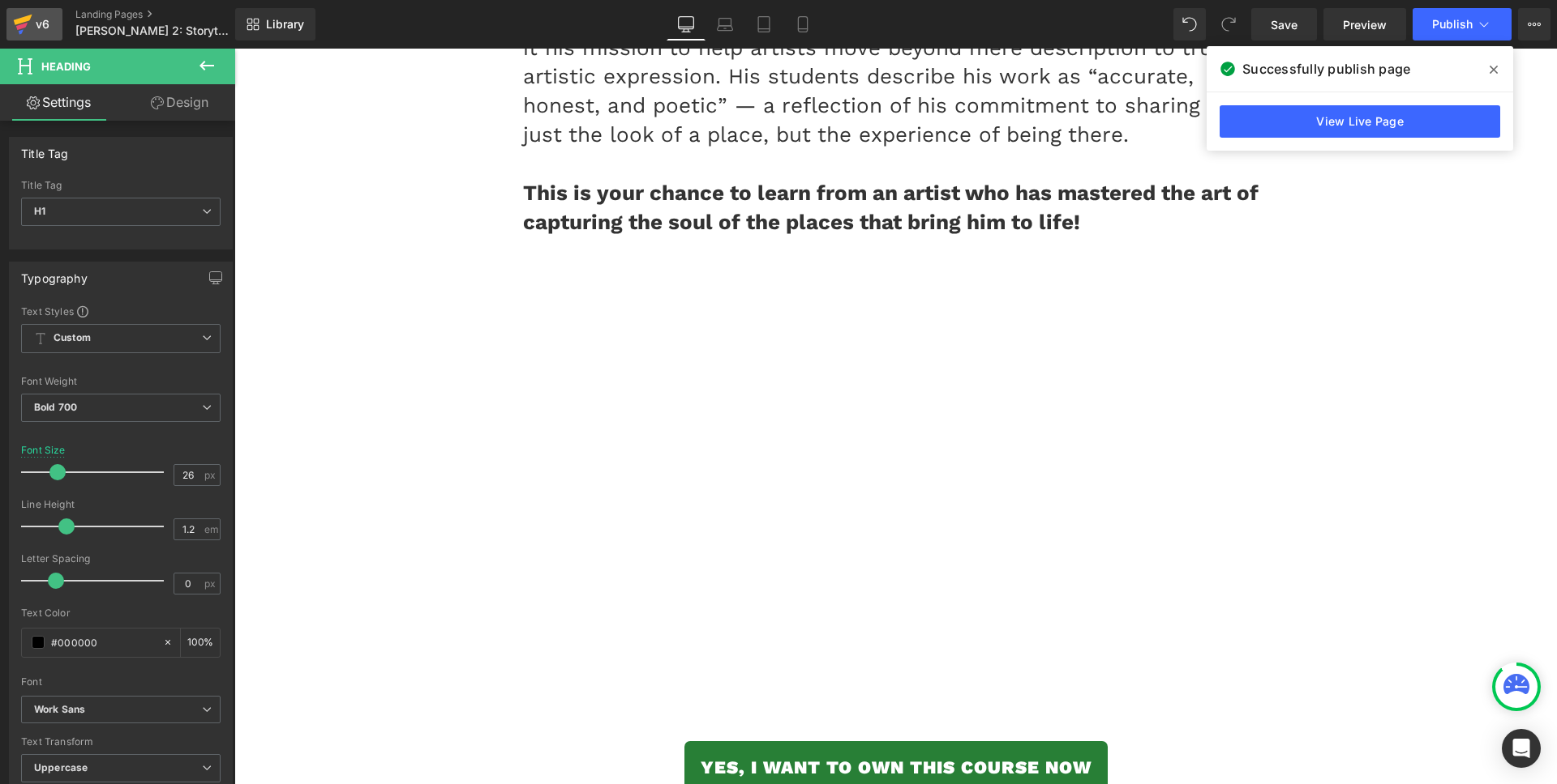
click at [24, 16] on icon at bounding box center [22, 24] width 19 height 40
